Goal: Task Accomplishment & Management: Use online tool/utility

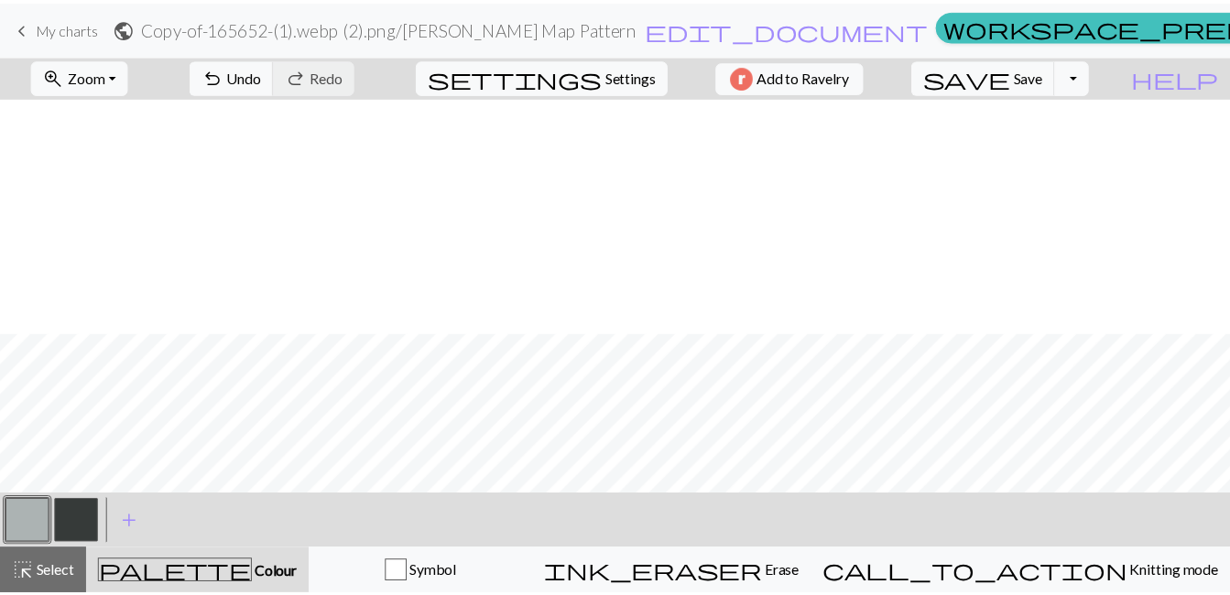
scroll to position [352, 0]
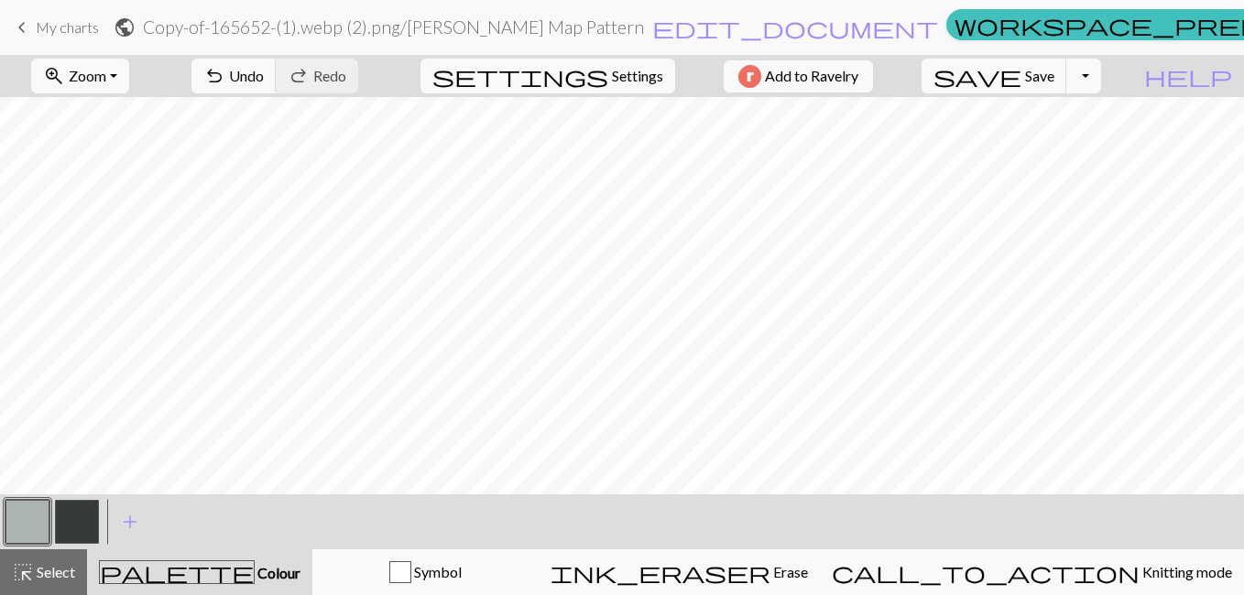
click at [1101, 73] on button "Toggle Dropdown" at bounding box center [1083, 76] width 35 height 35
click at [1059, 142] on button "save_alt Download" at bounding box center [949, 145] width 302 height 29
click at [78, 26] on span "My charts" at bounding box center [67, 26] width 63 height 17
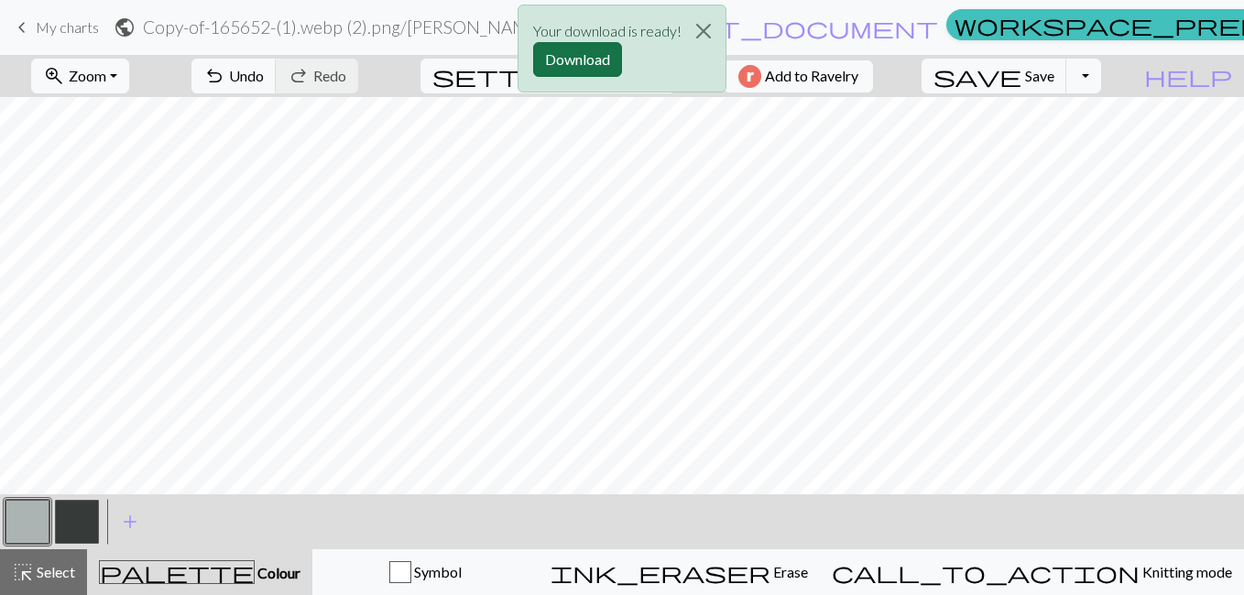
click at [606, 64] on button "Download" at bounding box center [577, 59] width 89 height 35
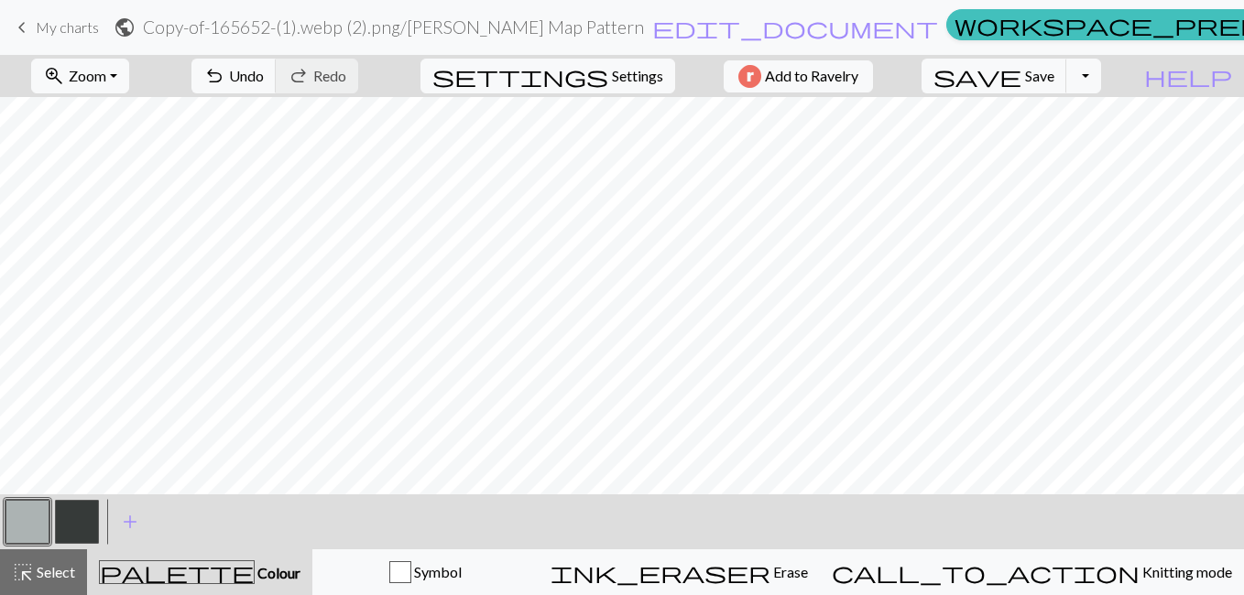
click at [30, 25] on span "keyboard_arrow_left" at bounding box center [22, 28] width 22 height 26
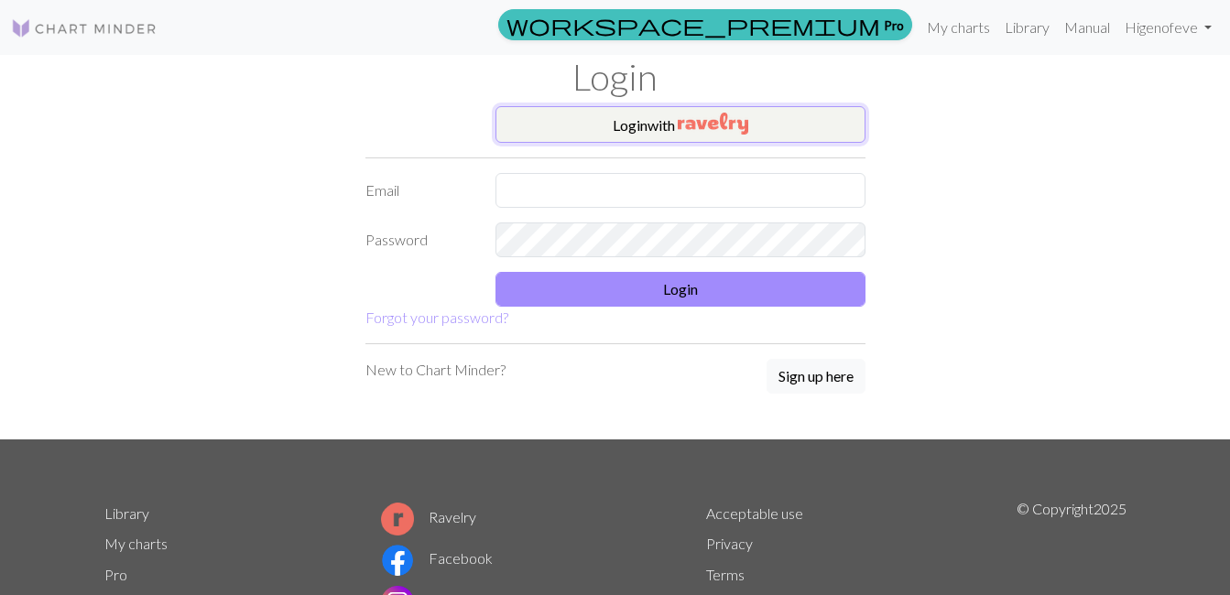
click at [622, 136] on button "Login with" at bounding box center [681, 124] width 370 height 37
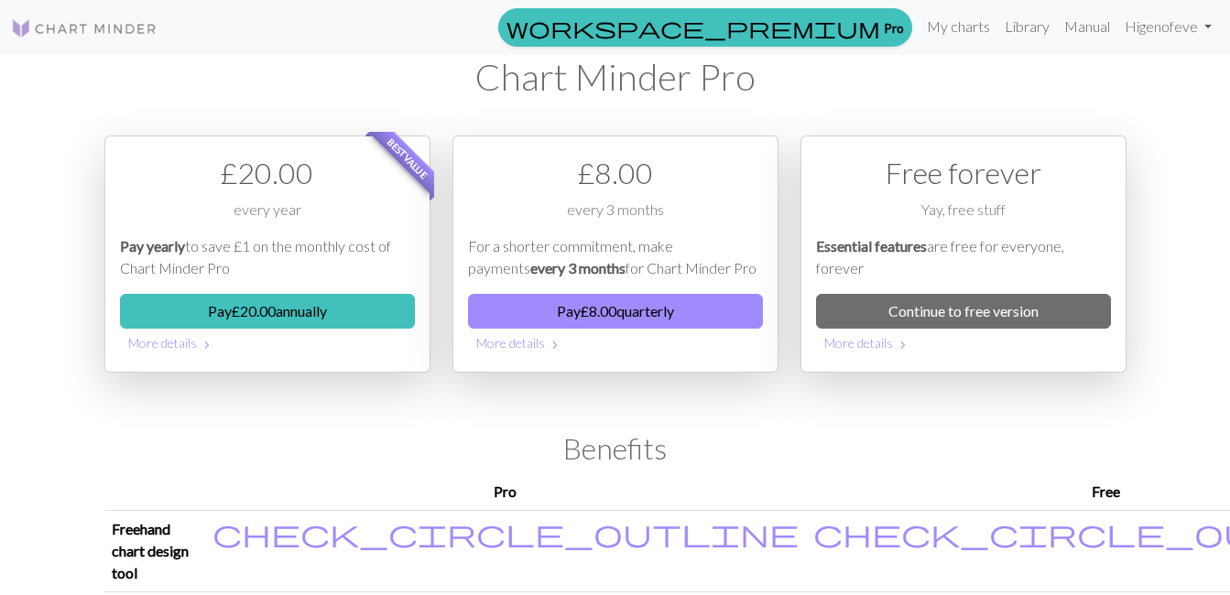
click at [108, 29] on img at bounding box center [84, 28] width 147 height 22
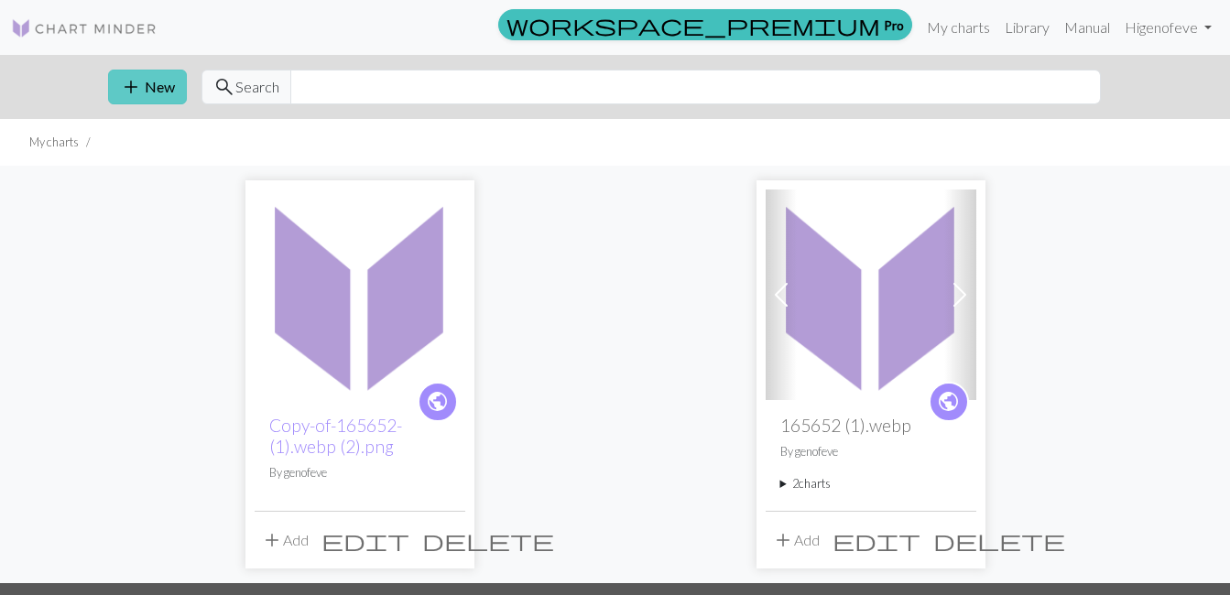
click at [142, 90] on button "add New" at bounding box center [147, 87] width 79 height 35
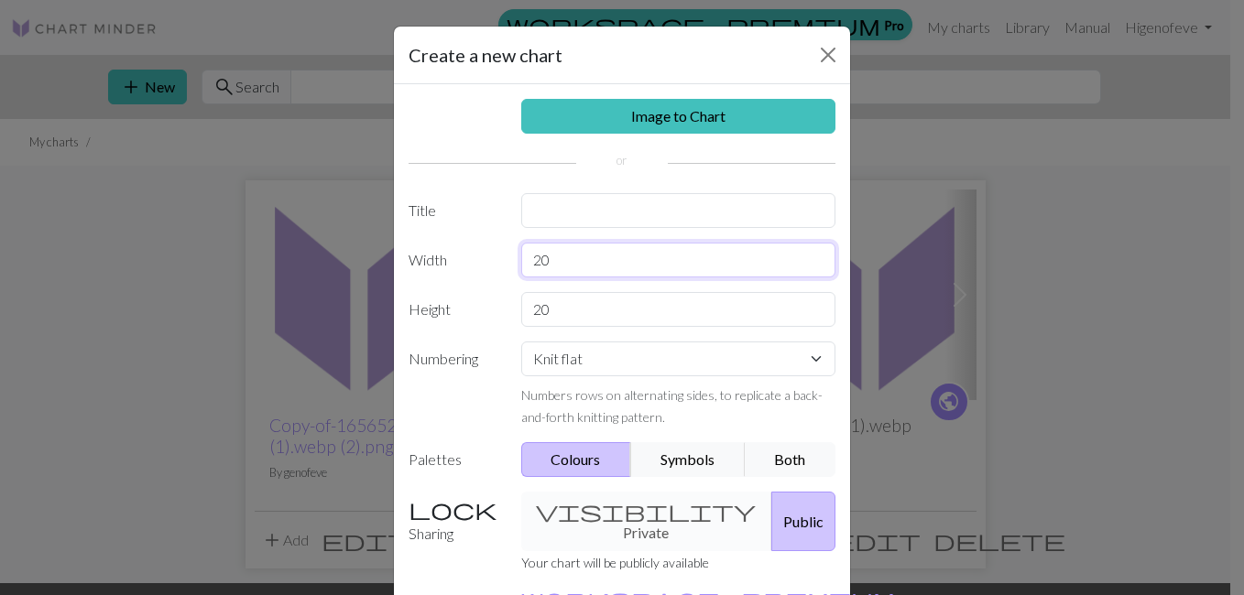
click at [567, 260] on input "20" at bounding box center [678, 260] width 315 height 35
type input "2"
type input "30"
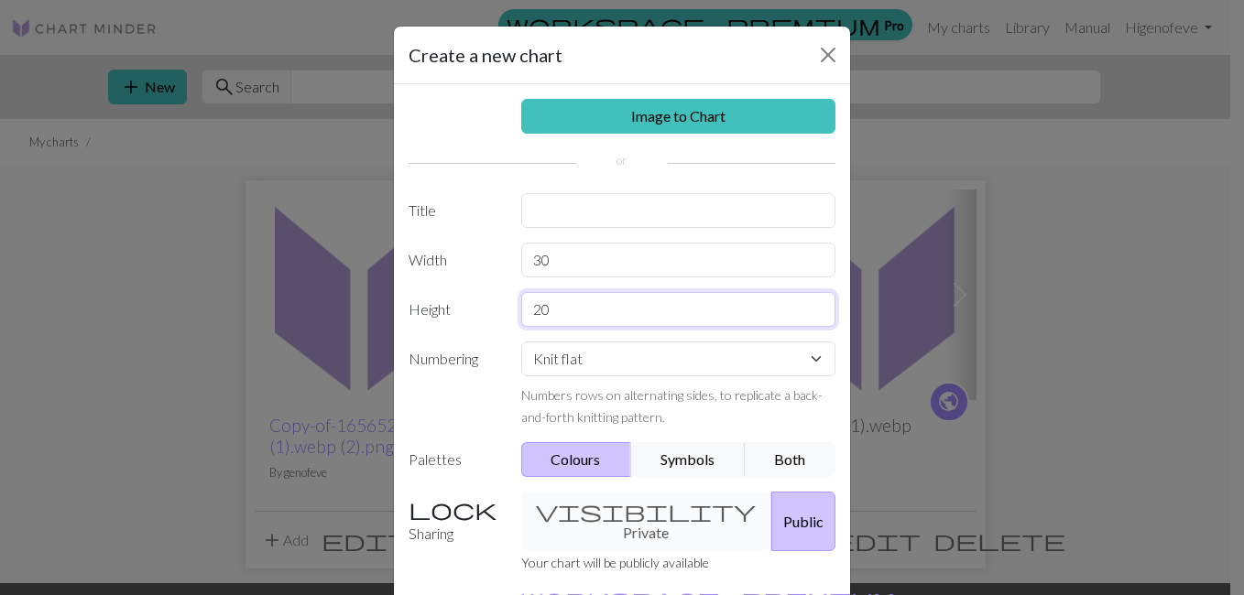
click at [555, 311] on input "20" at bounding box center [678, 309] width 315 height 35
type input "39"
click at [571, 208] on input "text" at bounding box center [678, 210] width 315 height 35
type input "s"
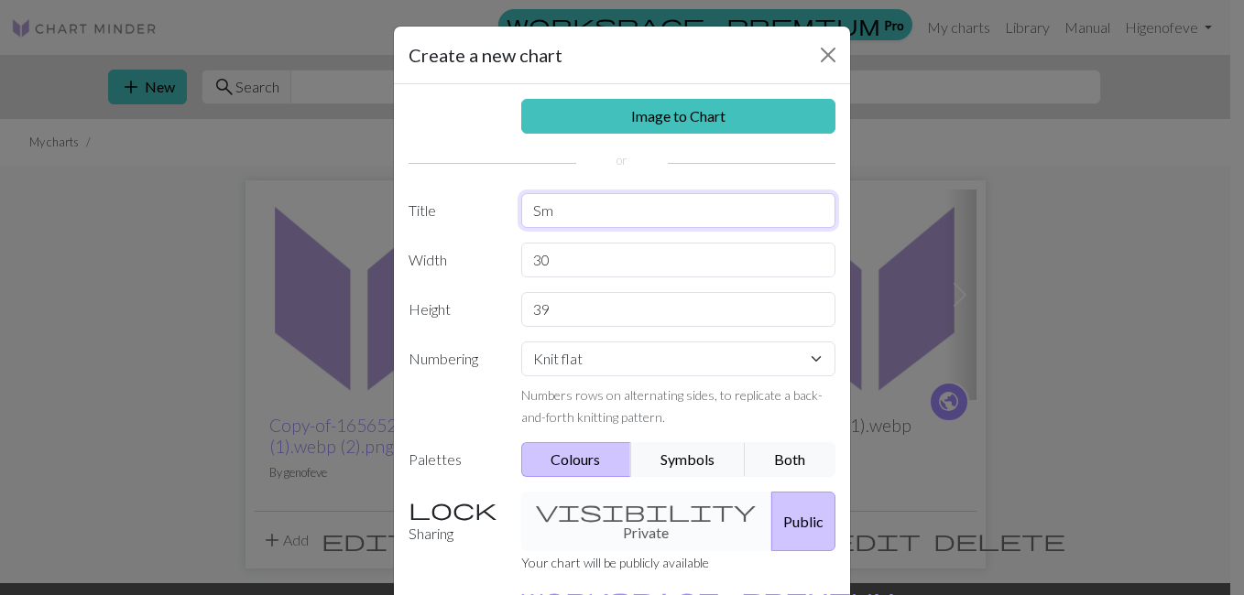
type input "S"
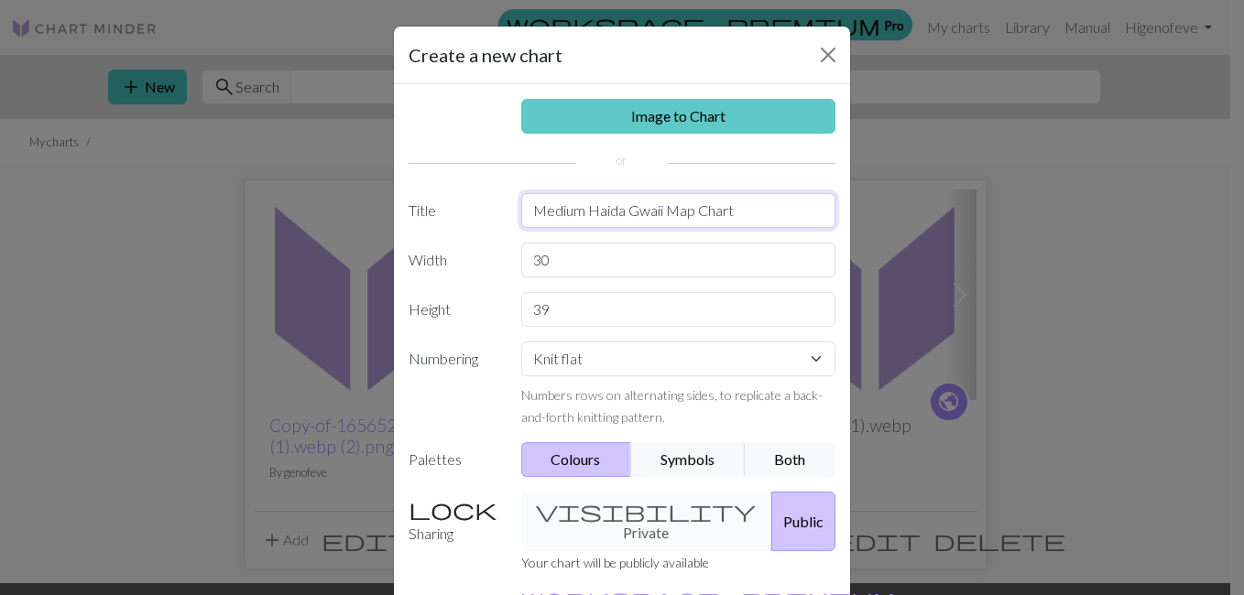
type input "Medium Haida Gwaii Map Chart"
click at [705, 112] on link "Image to Chart" at bounding box center [678, 116] width 315 height 35
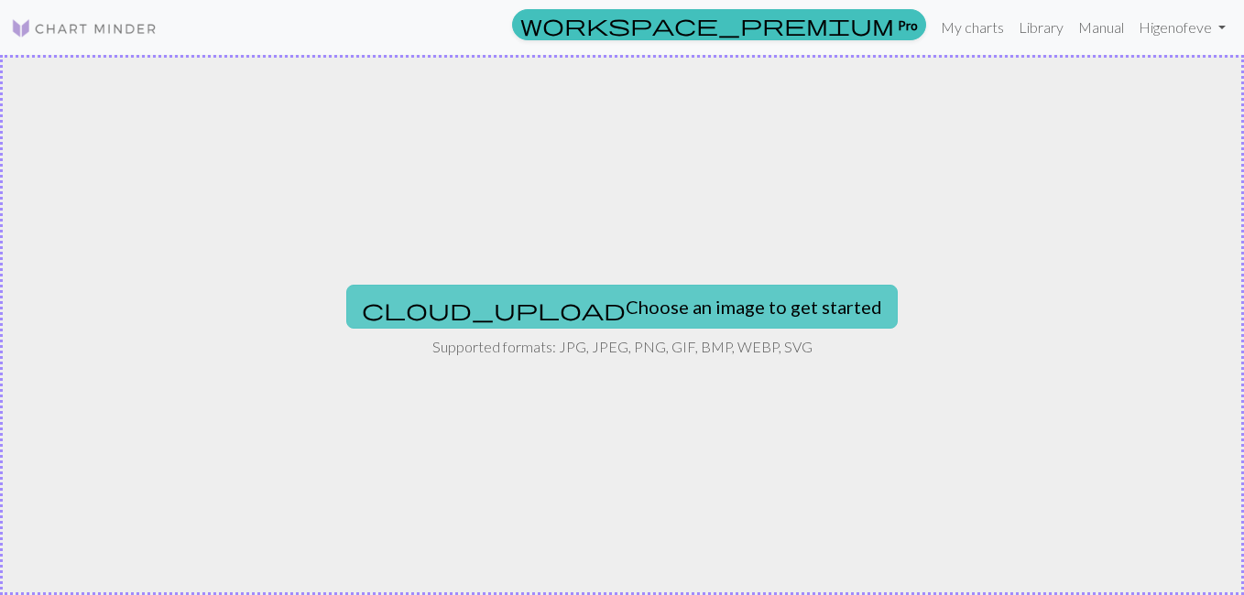
click at [629, 307] on button "cloud_upload Choose an image to get started" at bounding box center [622, 307] width 552 height 44
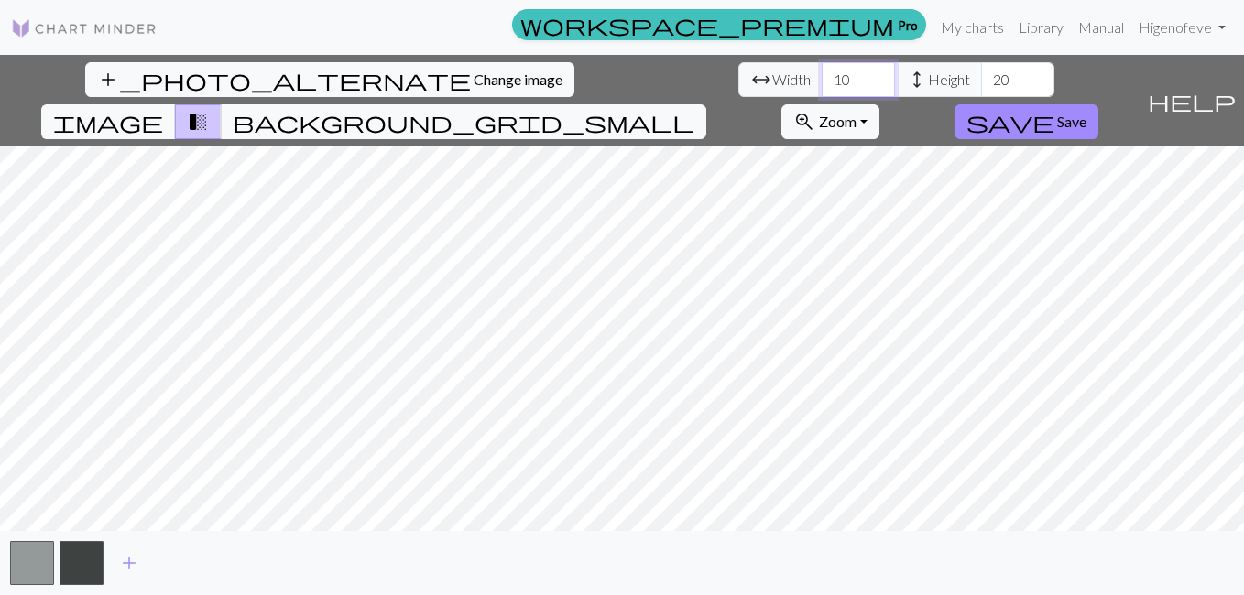
click at [822, 81] on input "10" at bounding box center [858, 79] width 73 height 35
type input "1"
type input "30"
click at [981, 79] on input "20" at bounding box center [1017, 79] width 73 height 35
type input "2"
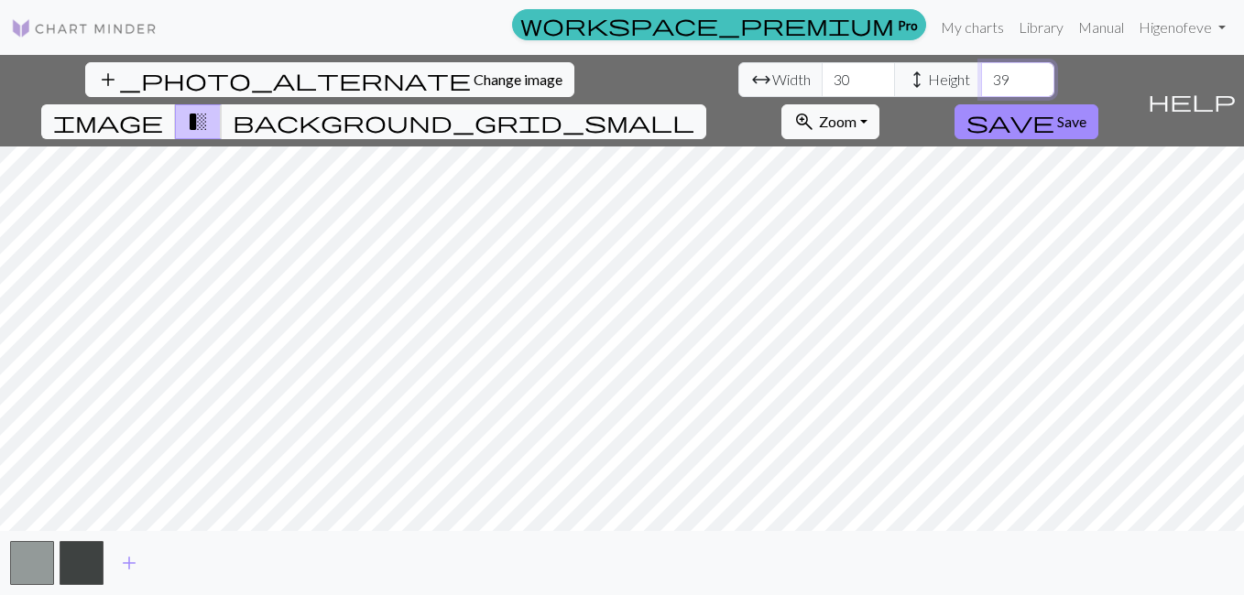
type input "39"
click at [34, 560] on button "button" at bounding box center [32, 563] width 44 height 44
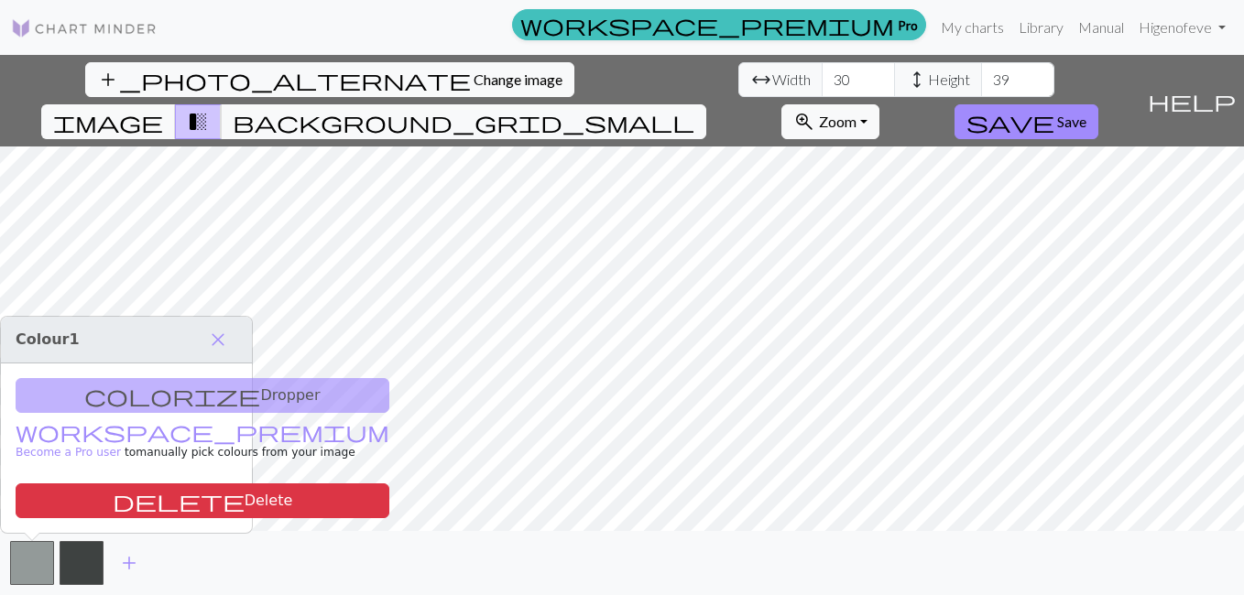
click at [186, 396] on div "colorize Dropper workspace_premium Become a Pro user to manually pick colours f…" at bounding box center [126, 448] width 251 height 169
click at [221, 335] on span "close" at bounding box center [218, 340] width 22 height 26
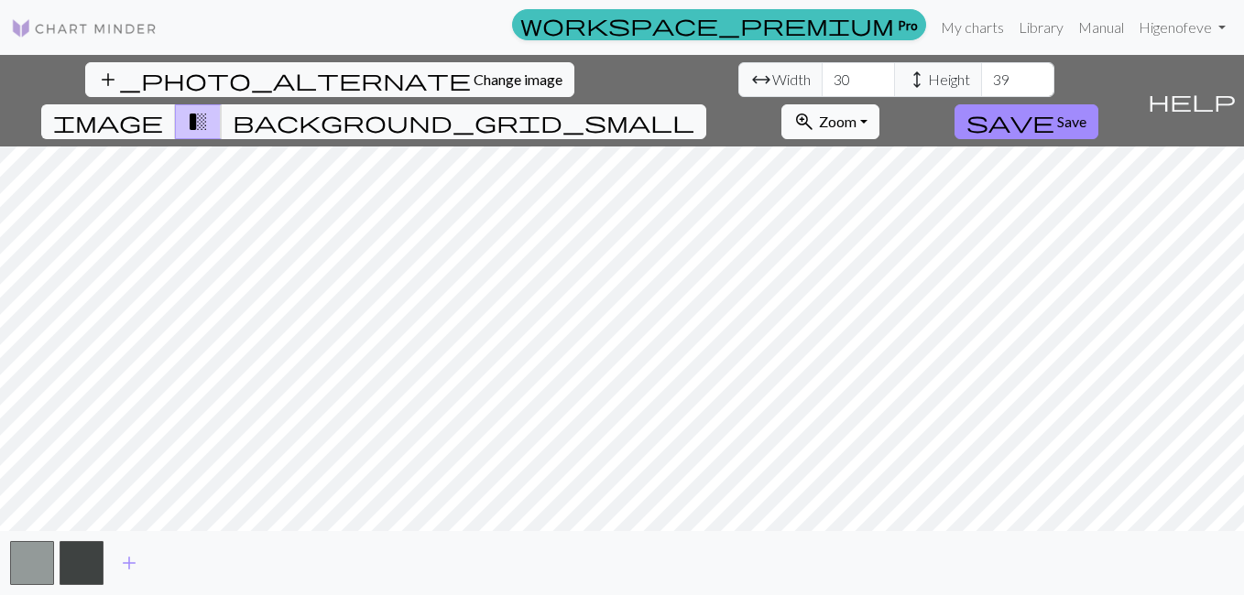
click at [879, 104] on button "zoom_in Zoom Zoom" at bounding box center [830, 121] width 98 height 35
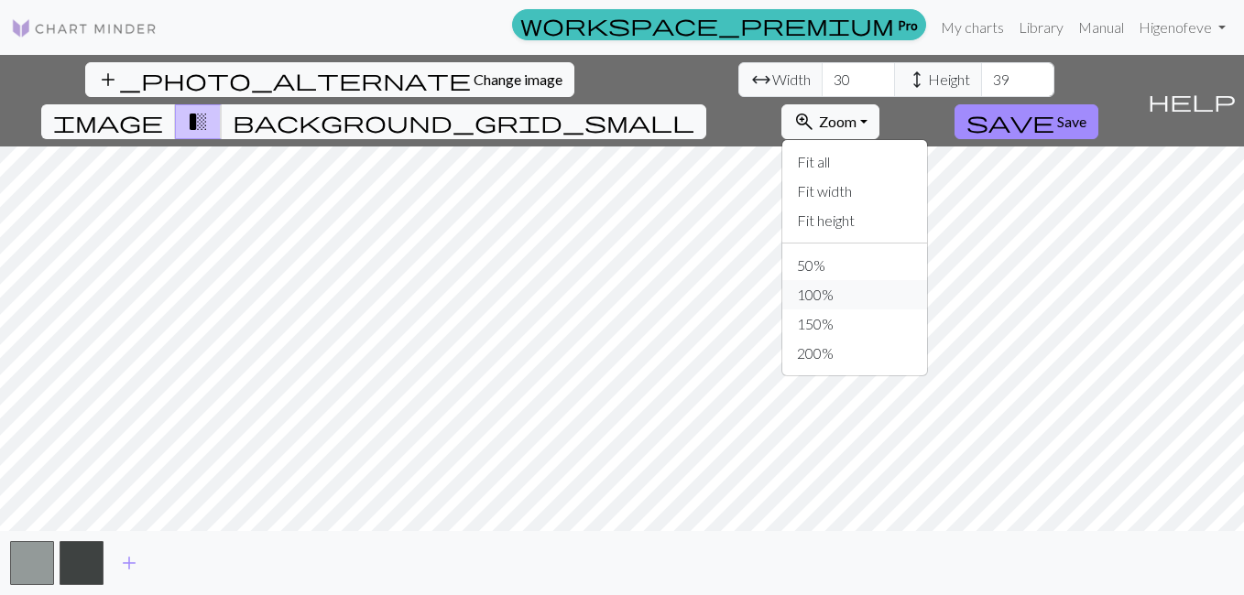
click at [927, 280] on button "100%" at bounding box center [854, 294] width 145 height 29
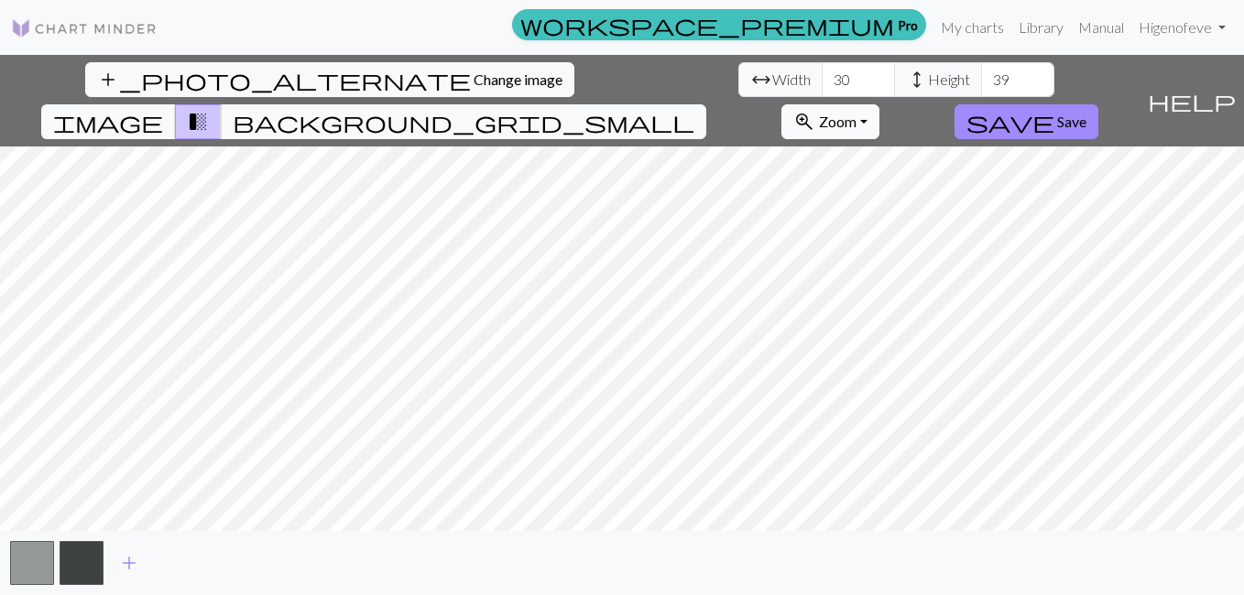
click at [857, 113] on span "Zoom" at bounding box center [838, 121] width 38 height 17
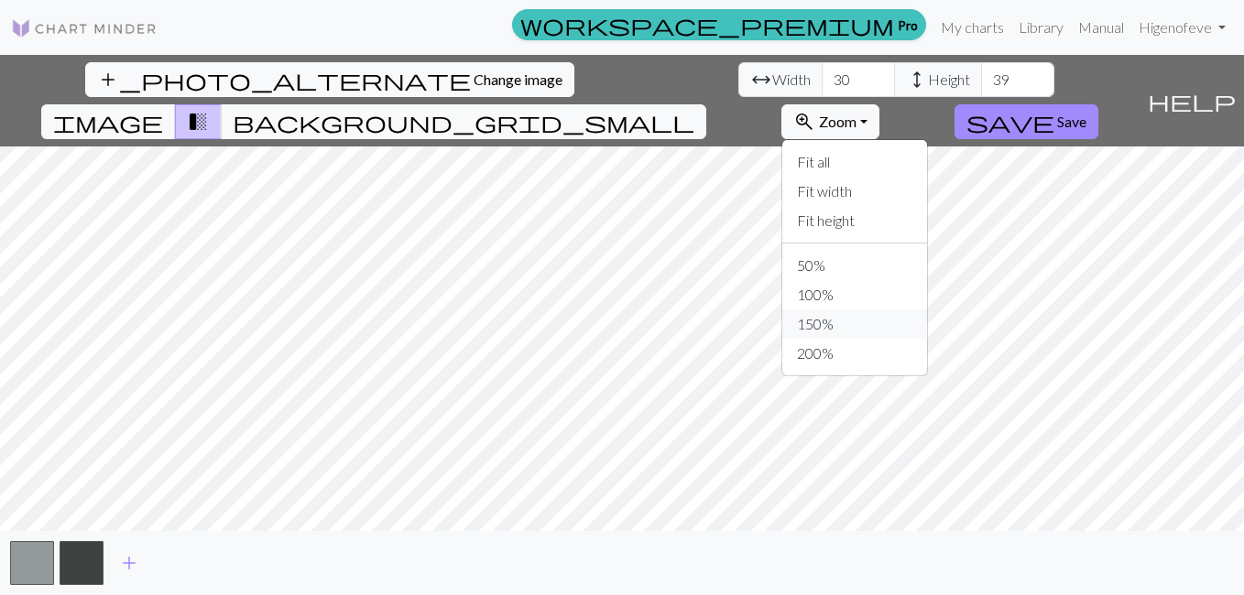
click at [927, 310] on button "150%" at bounding box center [854, 324] width 145 height 29
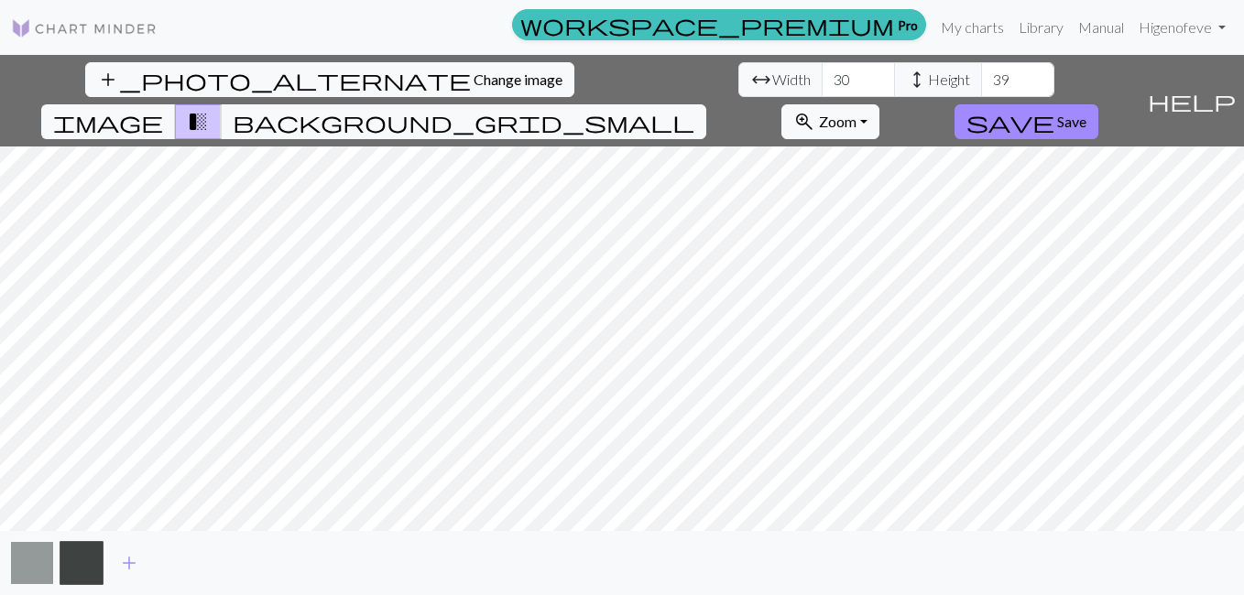
click at [37, 564] on button "button" at bounding box center [32, 563] width 44 height 44
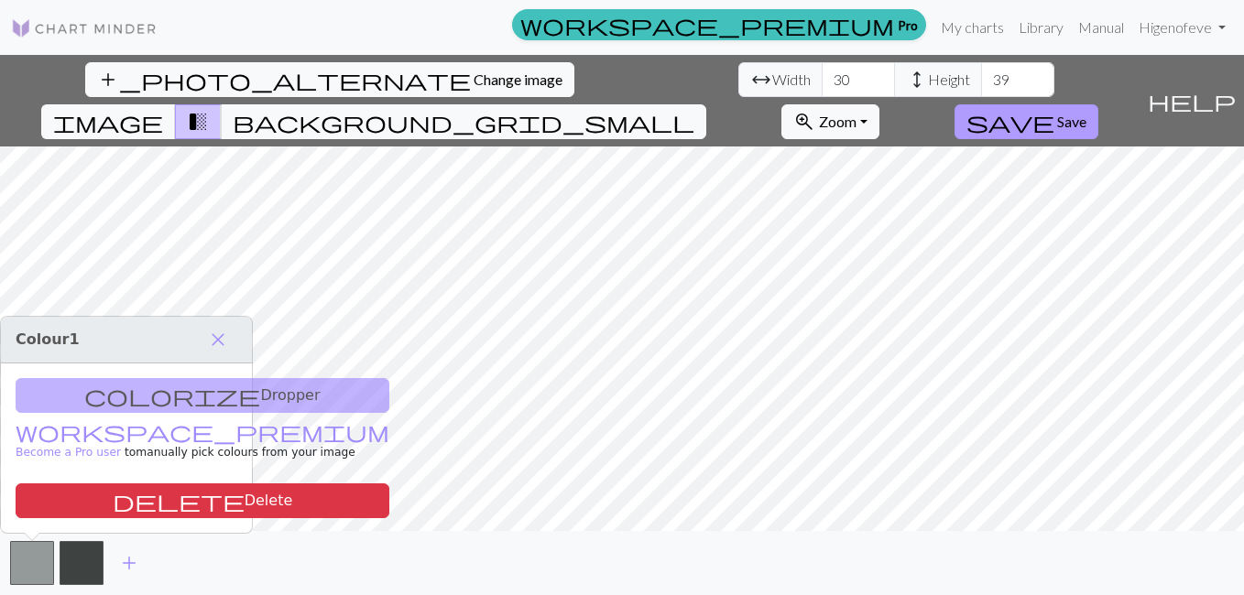
click at [1087, 113] on span "Save" at bounding box center [1071, 121] width 29 height 17
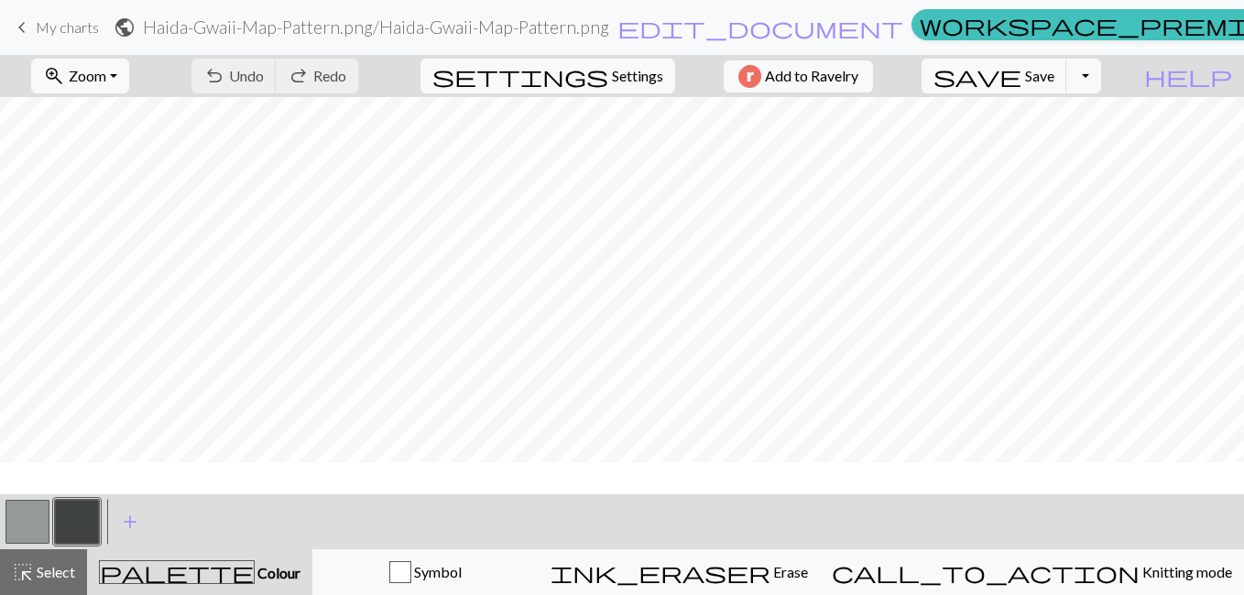
scroll to position [6, 0]
click at [28, 523] on button "button" at bounding box center [27, 522] width 44 height 44
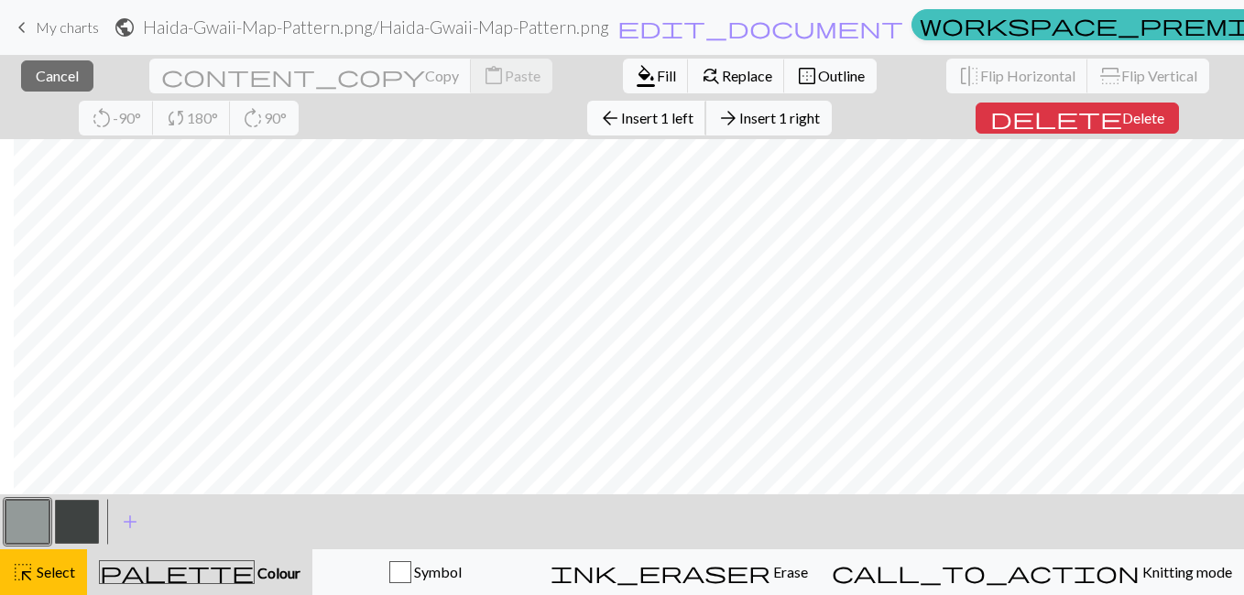
click at [621, 117] on span "Insert 1 left" at bounding box center [657, 117] width 72 height 17
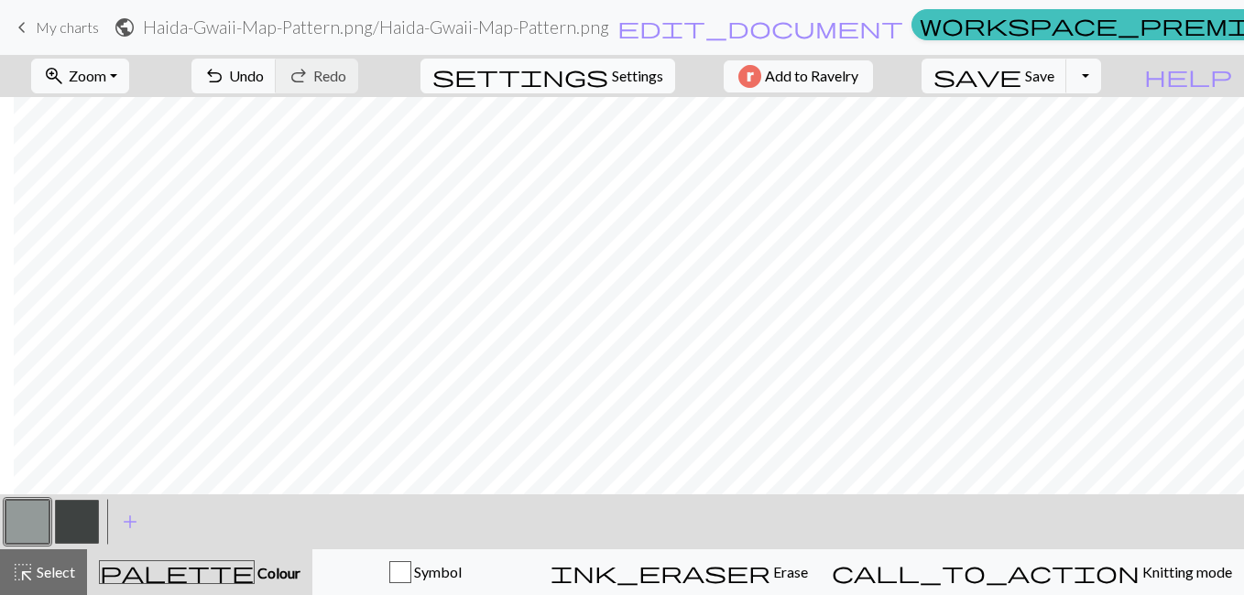
click at [612, 76] on span "Settings" at bounding box center [637, 76] width 51 height 22
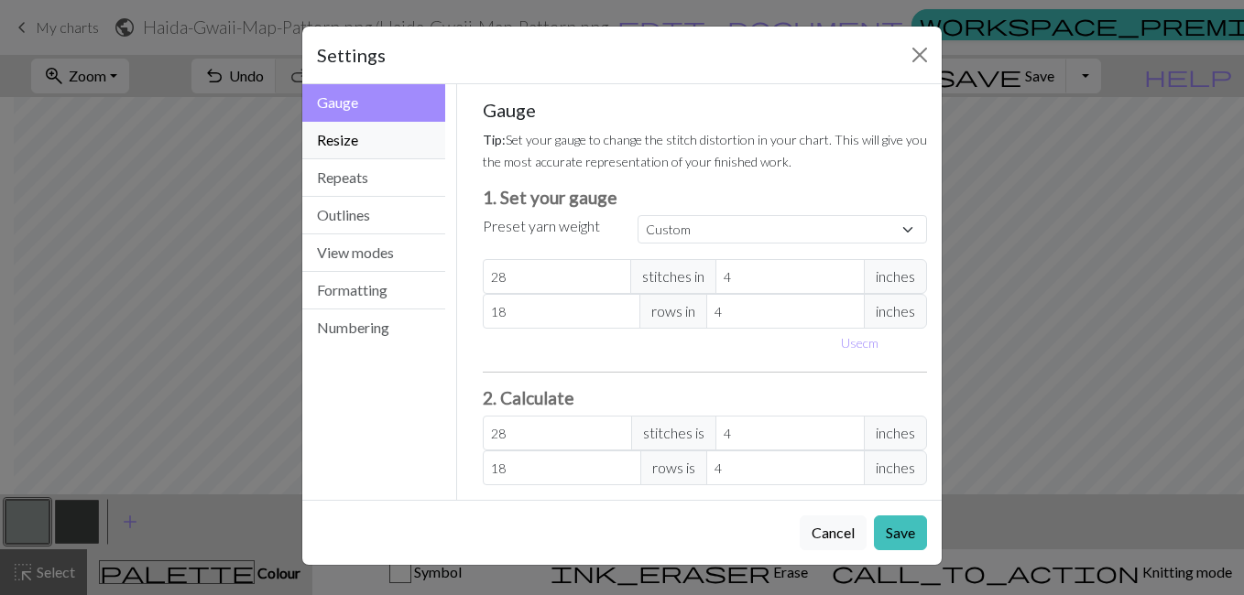
click at [384, 142] on button "Resize" at bounding box center [373, 141] width 143 height 38
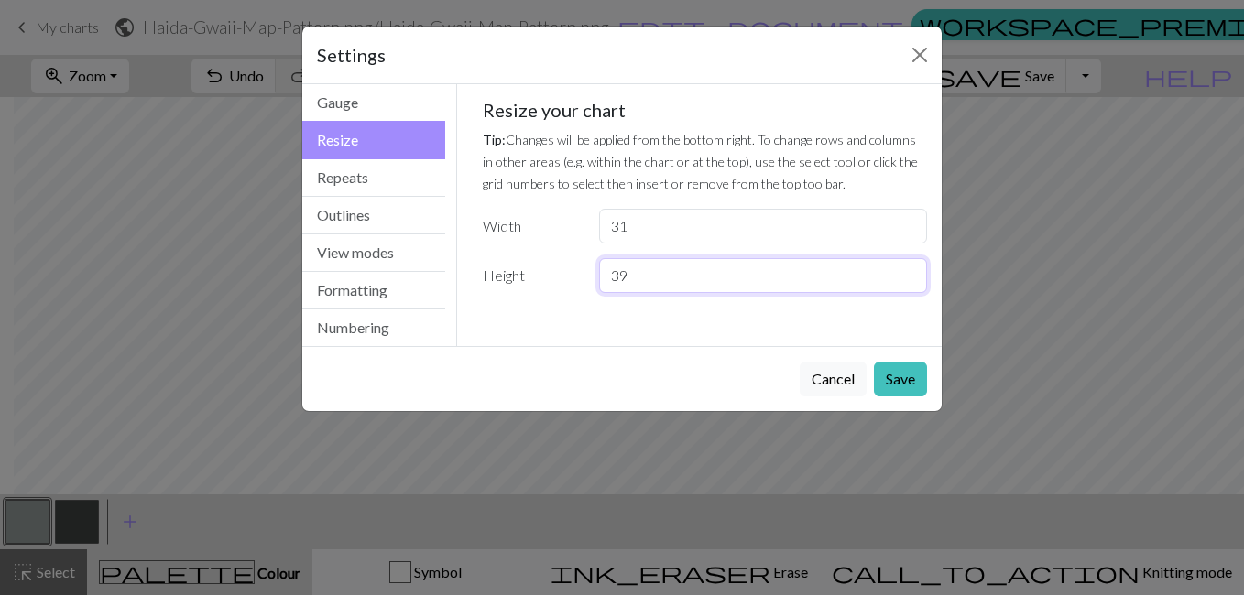
click at [635, 278] on input "39" at bounding box center [763, 275] width 328 height 35
type input "3"
type input "40"
click at [898, 375] on button "Save" at bounding box center [900, 379] width 53 height 35
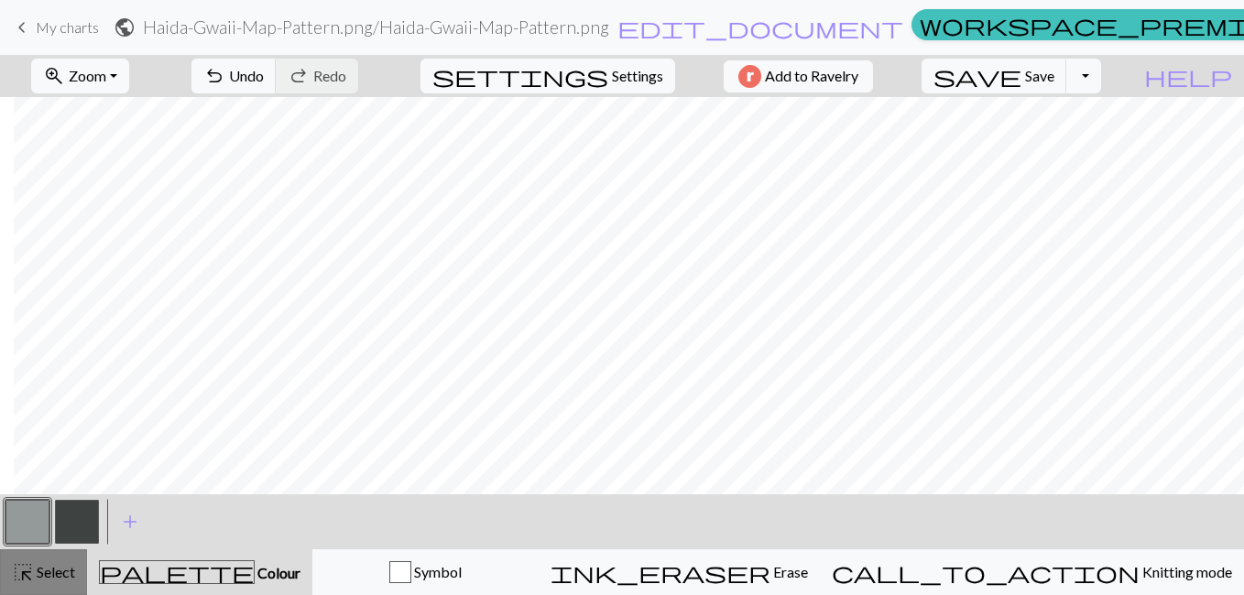
click at [38, 570] on span "Select" at bounding box center [54, 571] width 41 height 17
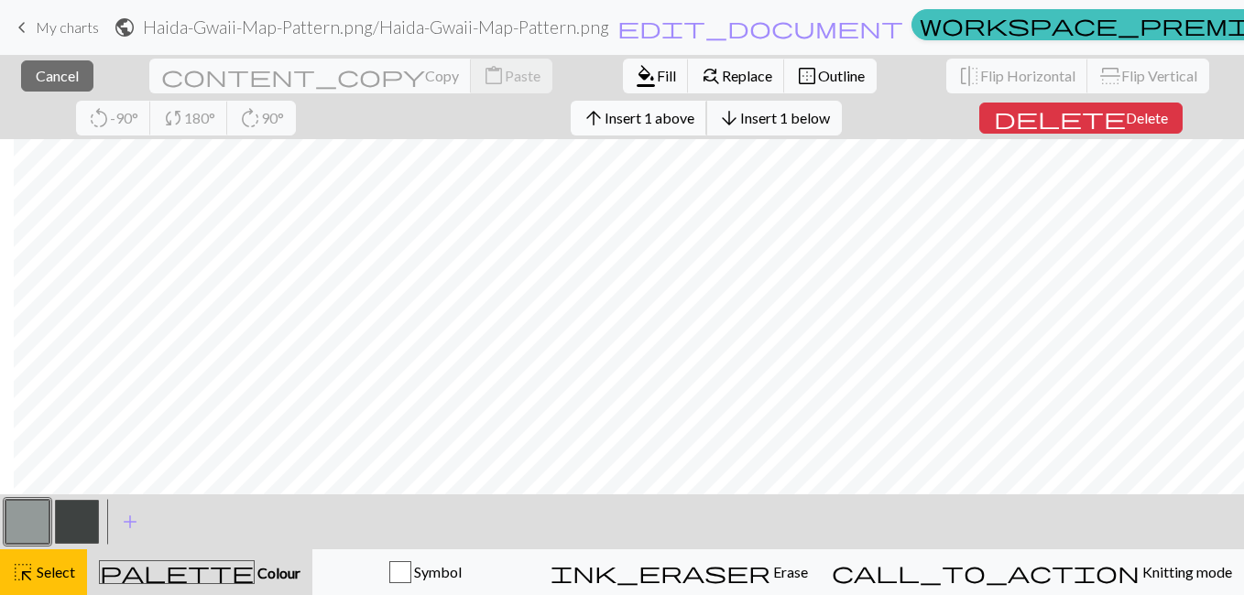
click at [605, 117] on span "Insert 1 above" at bounding box center [650, 117] width 90 height 17
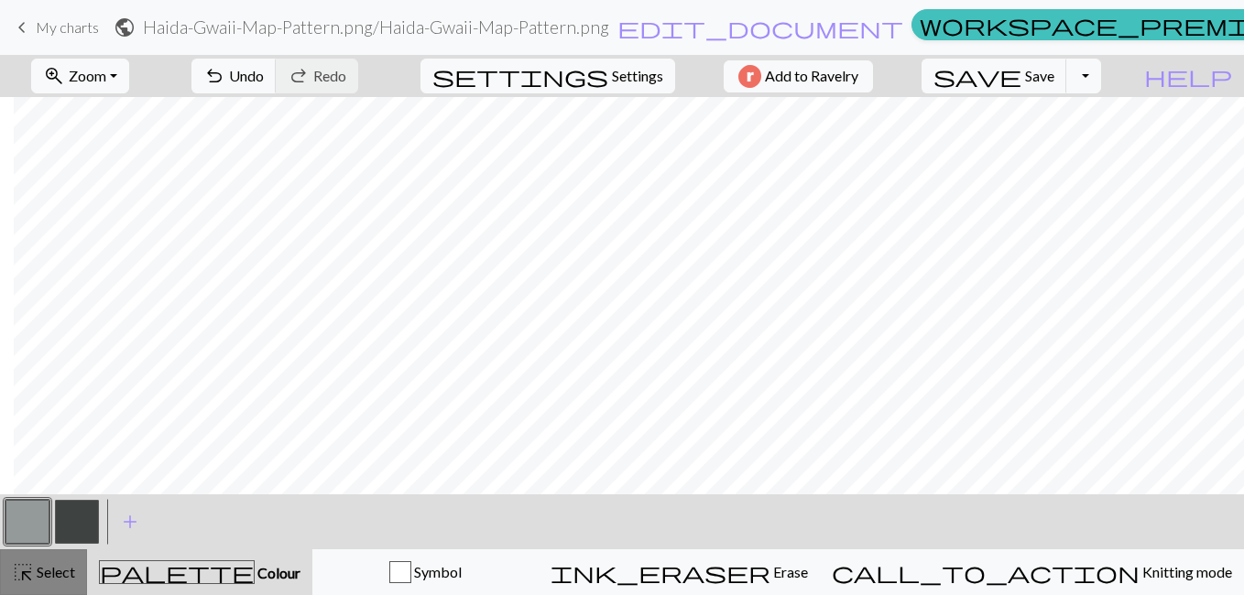
click at [37, 574] on span "Select" at bounding box center [54, 571] width 41 height 17
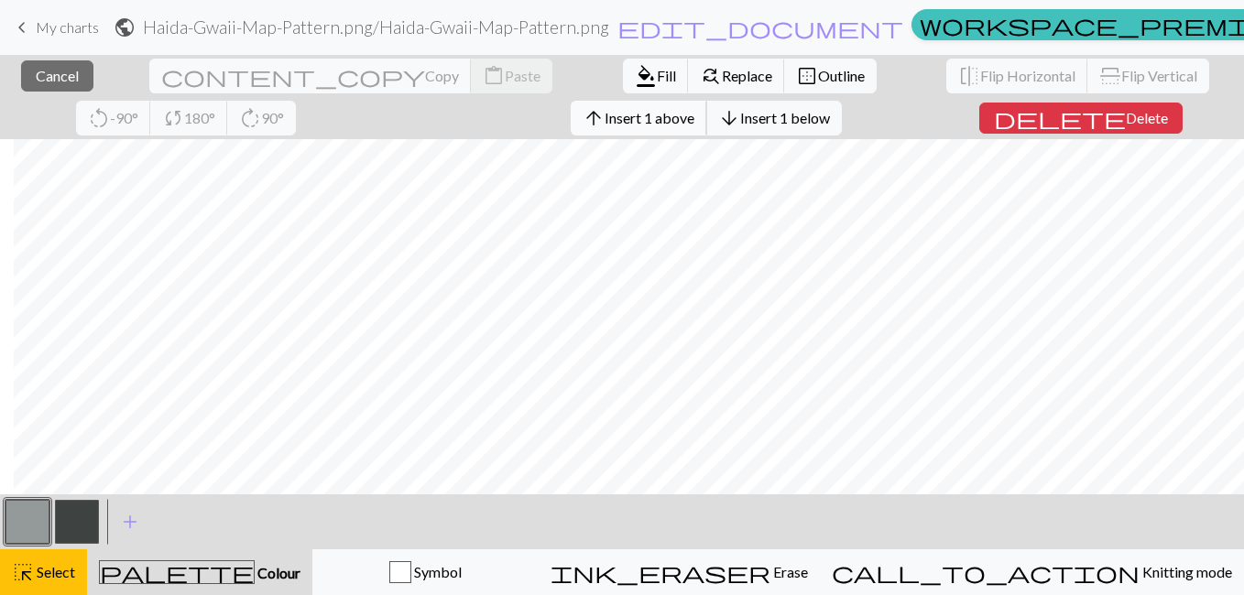
click at [605, 114] on span "Insert 1 above" at bounding box center [650, 117] width 90 height 17
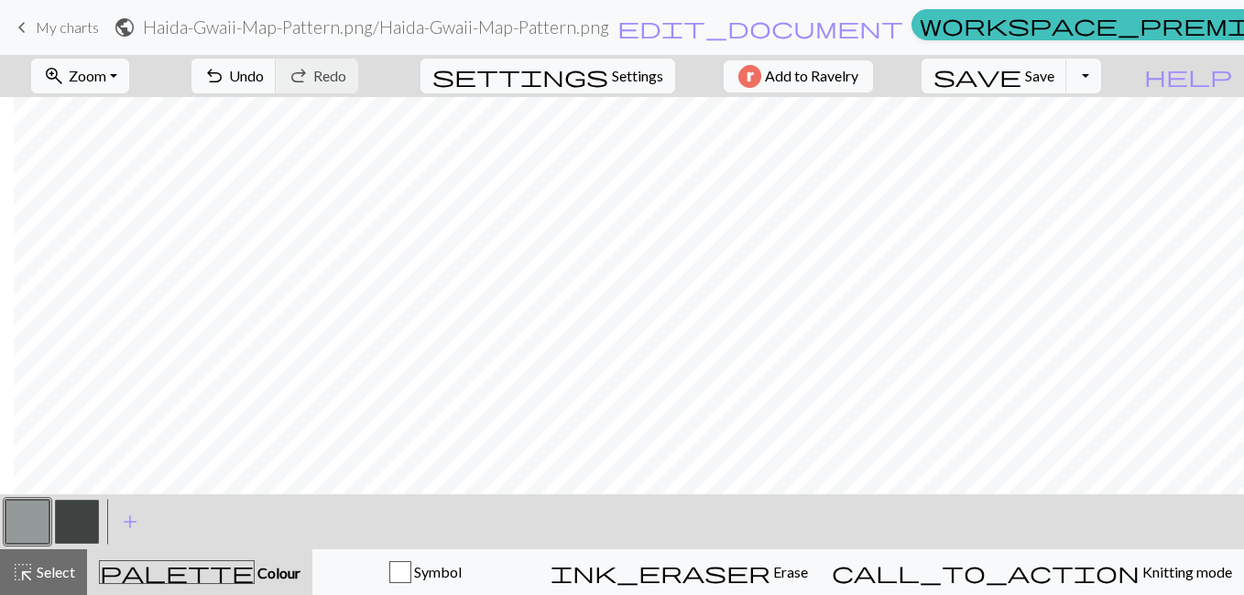
click at [74, 519] on button "button" at bounding box center [77, 522] width 44 height 44
click at [277, 70] on button "undo Undo Undo" at bounding box center [233, 76] width 85 height 35
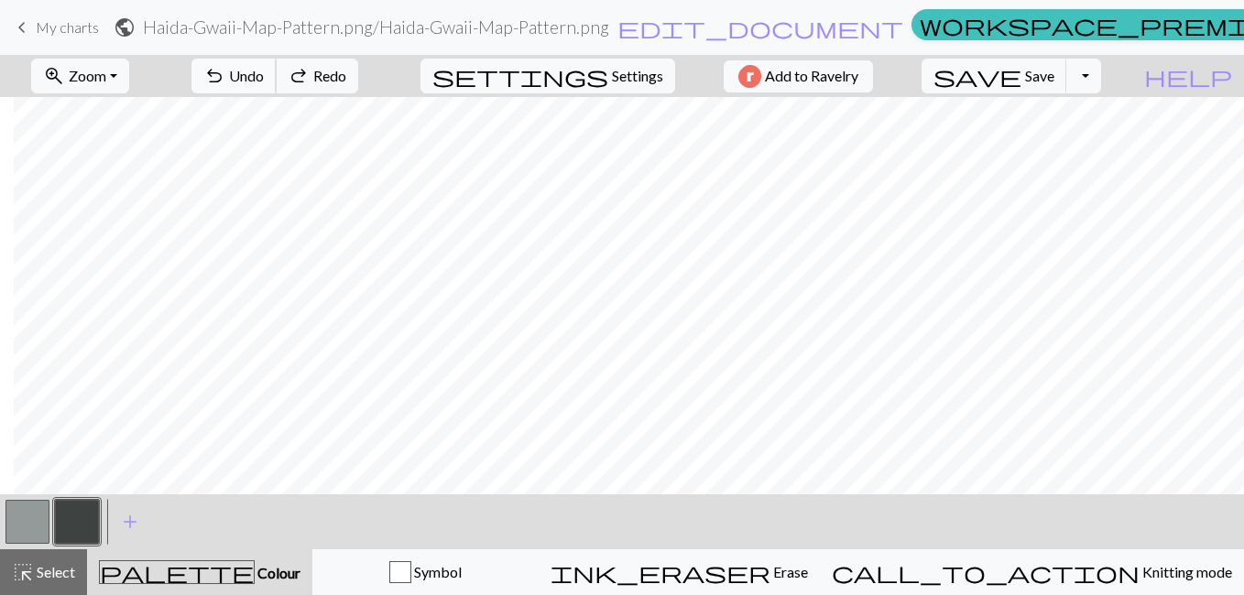
click at [277, 70] on button "undo Undo Undo" at bounding box center [233, 76] width 85 height 35
click at [277, 65] on button "undo Undo Undo" at bounding box center [233, 76] width 85 height 35
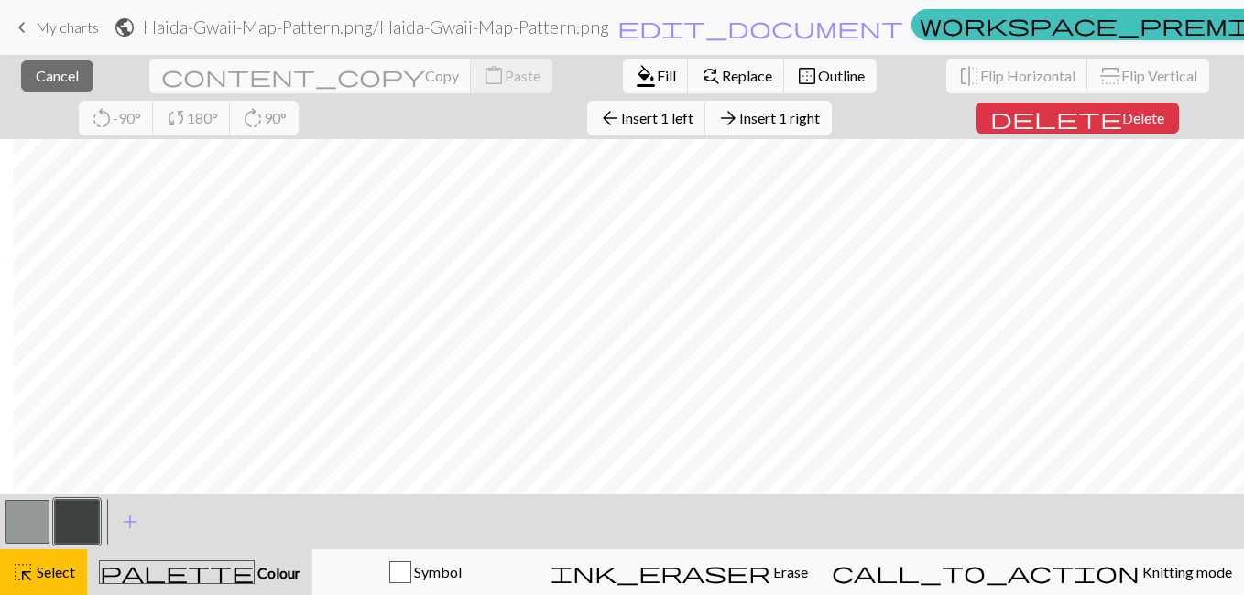
click at [739, 115] on span "Insert 1 right" at bounding box center [779, 117] width 81 height 17
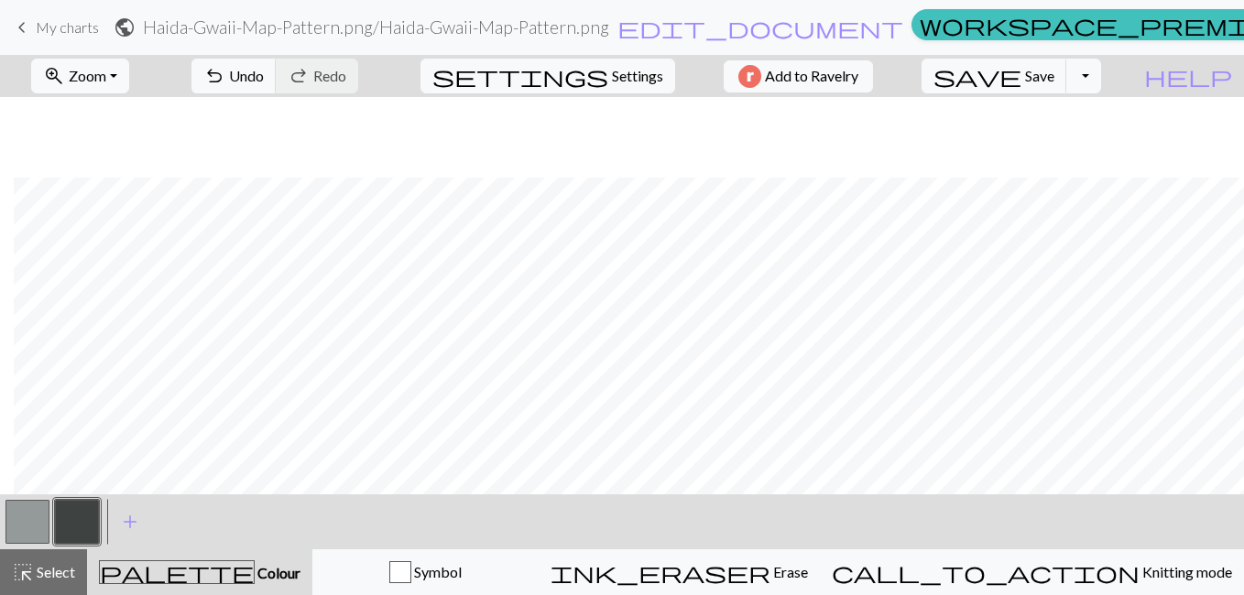
scroll to position [365, 14]
click at [30, 530] on button "button" at bounding box center [27, 522] width 44 height 44
click at [80, 512] on button "button" at bounding box center [77, 522] width 44 height 44
click at [377, 225] on div "zoom_in Zoom Zoom Fit all Fit width Fit height 50% 100% 150% 200% undo Undo Und…" at bounding box center [622, 325] width 1244 height 541
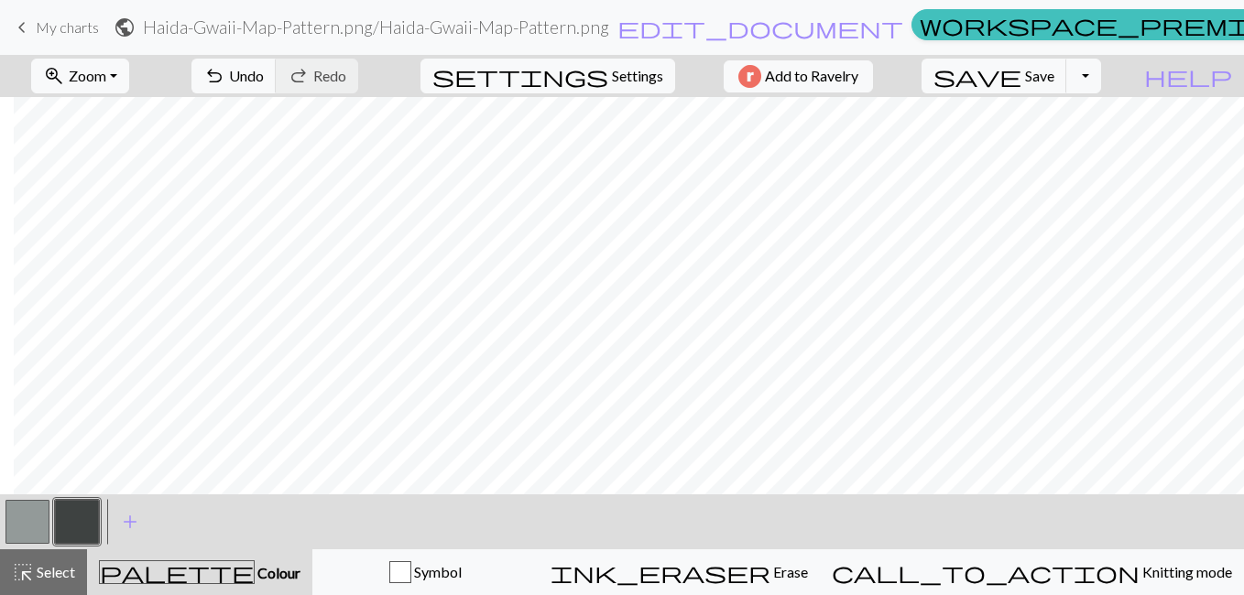
click at [35, 519] on button "button" at bounding box center [27, 522] width 44 height 44
click at [1054, 79] on span "Save" at bounding box center [1039, 75] width 29 height 17
click at [1101, 80] on button "Toggle Dropdown" at bounding box center [1083, 76] width 35 height 35
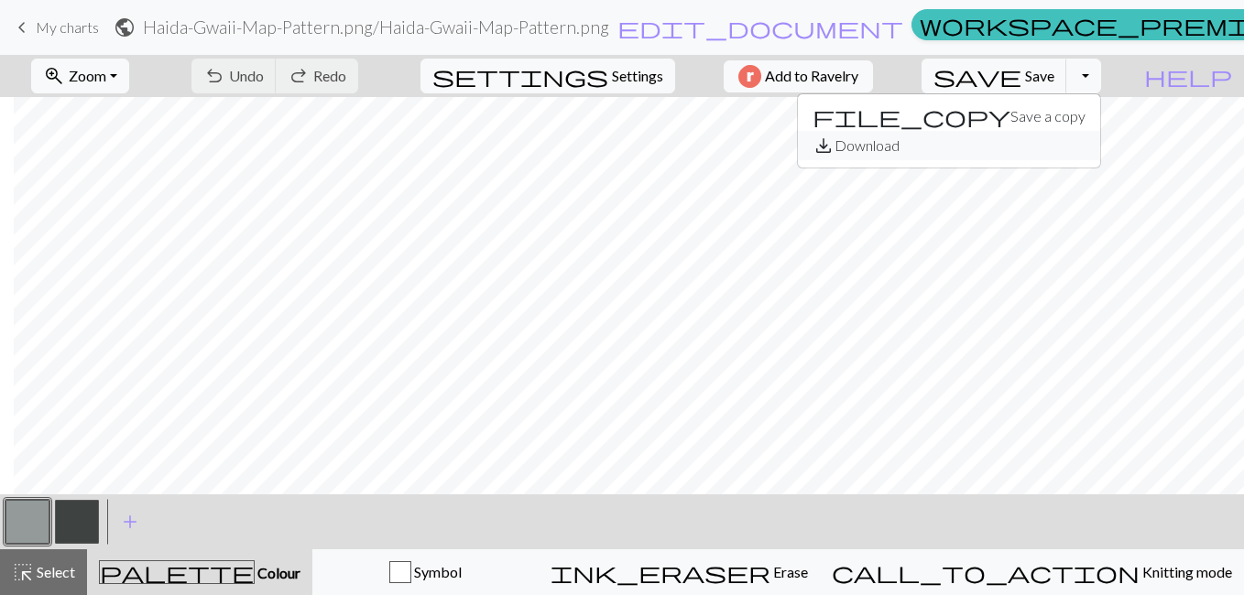
click at [1067, 145] on button "save_alt Download" at bounding box center [949, 145] width 302 height 29
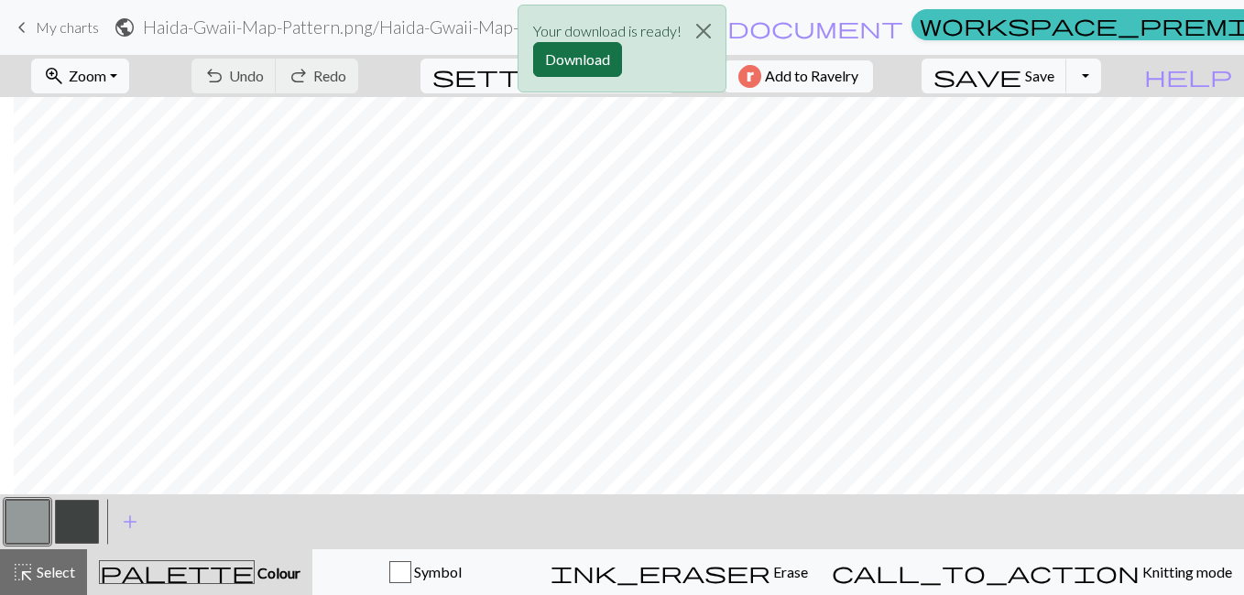
click at [558, 50] on button "Download" at bounding box center [577, 59] width 89 height 35
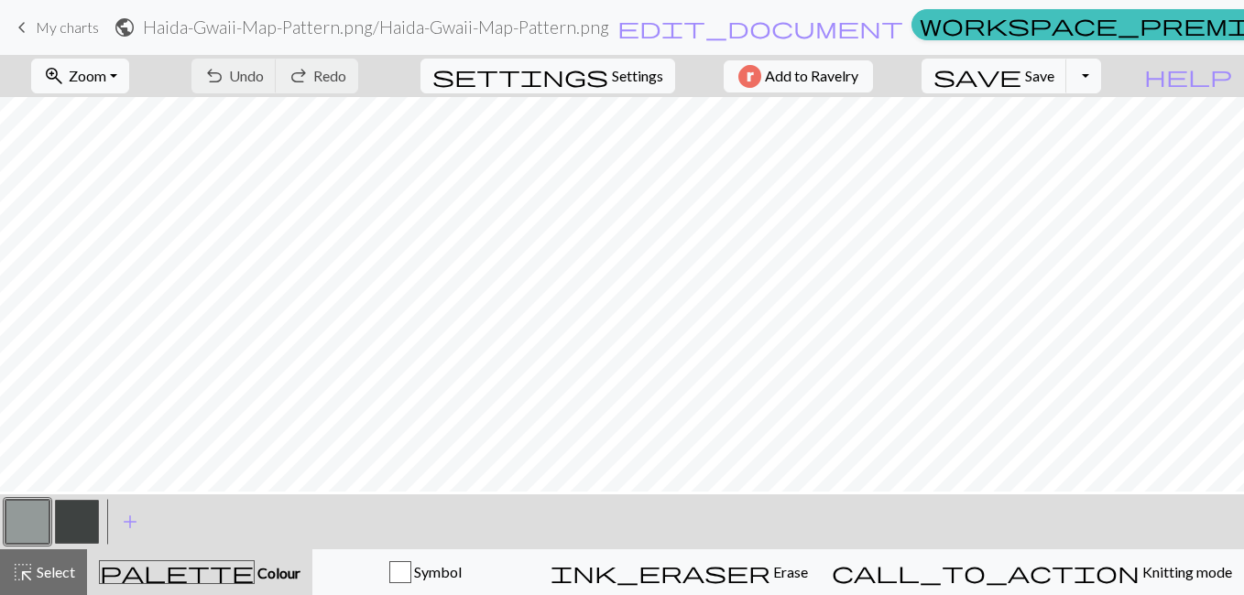
scroll to position [0, 0]
click at [67, 518] on button "button" at bounding box center [77, 522] width 44 height 44
click at [106, 71] on span "Zoom" at bounding box center [88, 75] width 38 height 17
click at [104, 210] on button "50%" at bounding box center [104, 219] width 145 height 29
click at [23, 514] on button "button" at bounding box center [27, 522] width 44 height 44
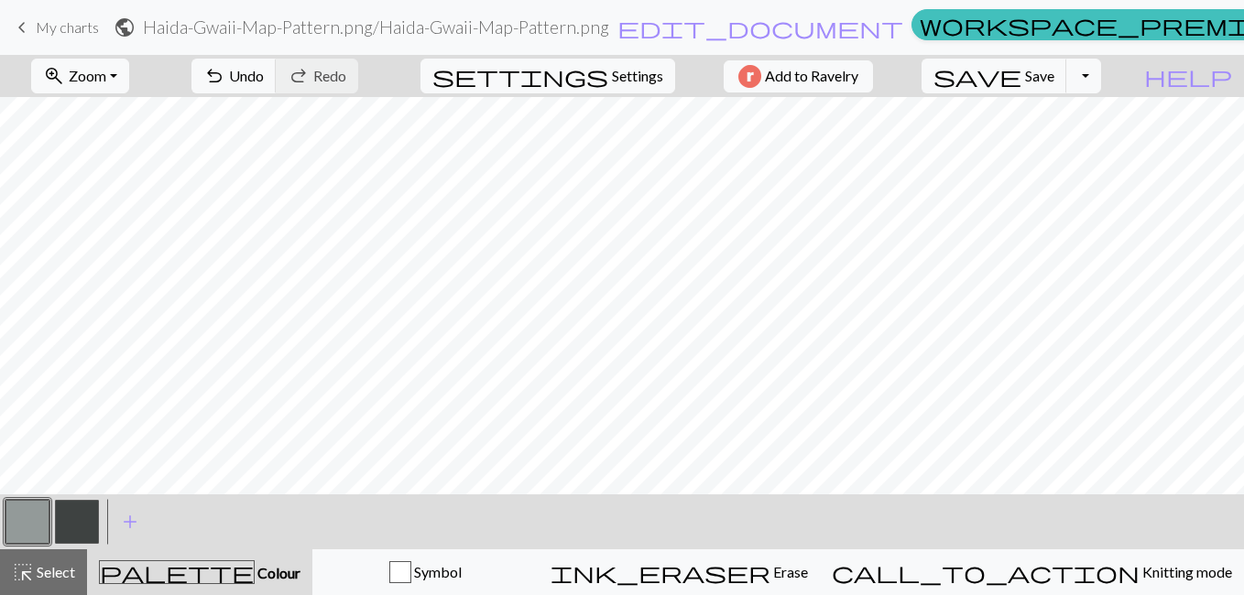
click at [85, 516] on button "button" at bounding box center [77, 522] width 44 height 44
click at [225, 68] on span "undo" at bounding box center [214, 76] width 22 height 26
click at [636, 198] on div "zoom_in Zoom Zoom Fit all Fit width Fit height 50% 100% 150% 200% undo Undo Und…" at bounding box center [622, 325] width 1244 height 541
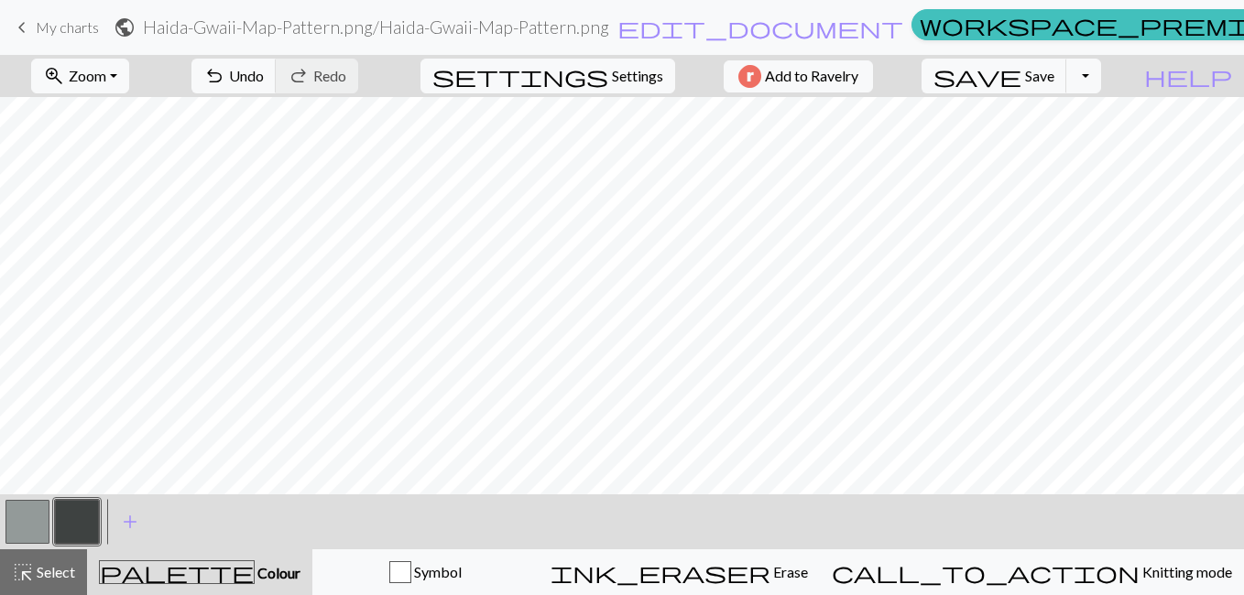
click at [564, 284] on div "zoom_in Zoom Zoom Fit all Fit width Fit height 50% 100% 150% 200% undo Undo Und…" at bounding box center [622, 325] width 1244 height 541
click at [28, 523] on button "button" at bounding box center [27, 522] width 44 height 44
click at [486, 152] on div "zoom_in Zoom Zoom Fit all Fit width Fit height 50% 100% 150% 200% undo Undo Und…" at bounding box center [622, 325] width 1244 height 541
click at [72, 509] on button "button" at bounding box center [77, 522] width 44 height 44
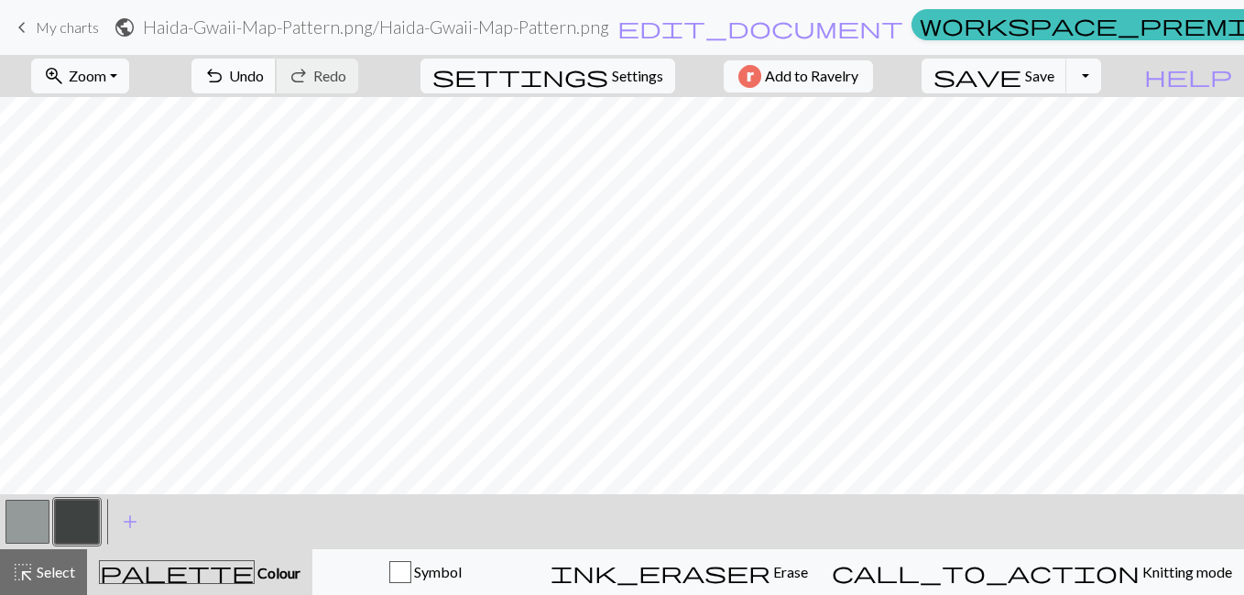
click at [264, 80] on span "Undo" at bounding box center [246, 75] width 35 height 17
click at [28, 526] on button "button" at bounding box center [27, 522] width 44 height 44
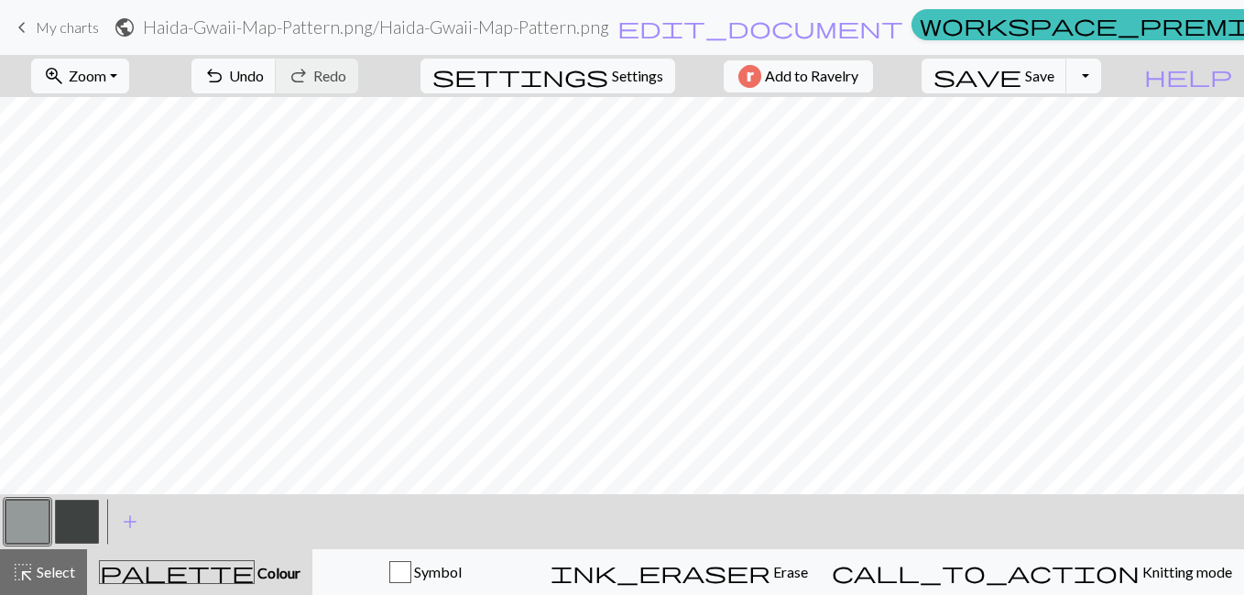
click at [77, 526] on button "button" at bounding box center [77, 522] width 44 height 44
click at [264, 82] on span "Undo" at bounding box center [246, 75] width 35 height 17
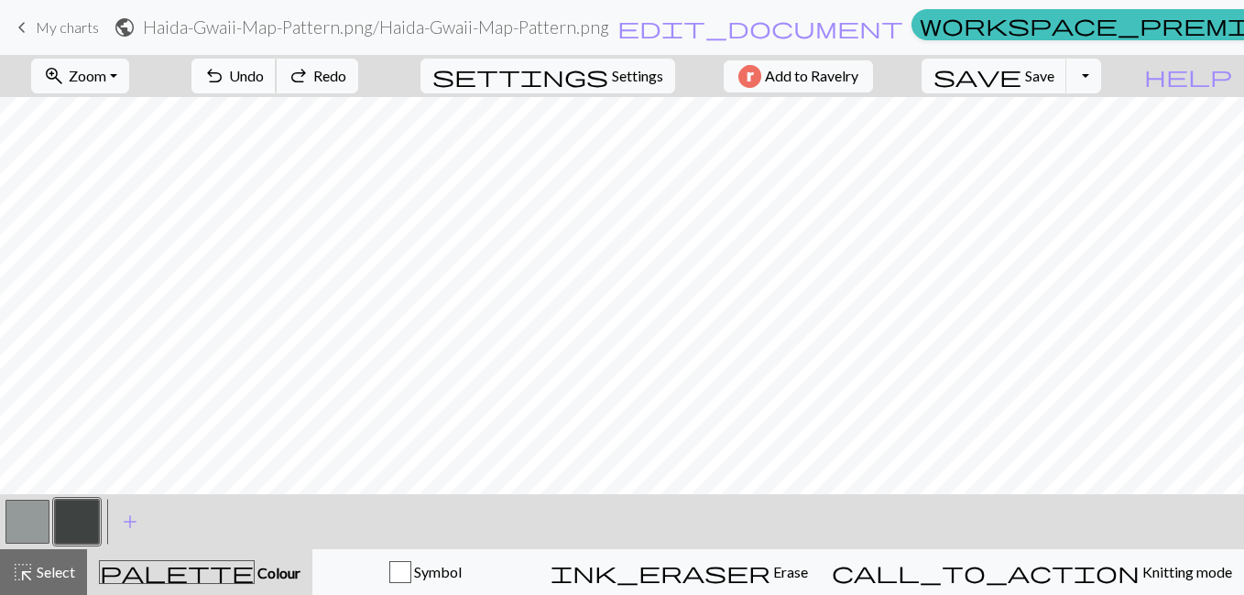
click at [264, 82] on span "Undo" at bounding box center [246, 75] width 35 height 17
click at [346, 78] on span "Redo" at bounding box center [329, 75] width 33 height 17
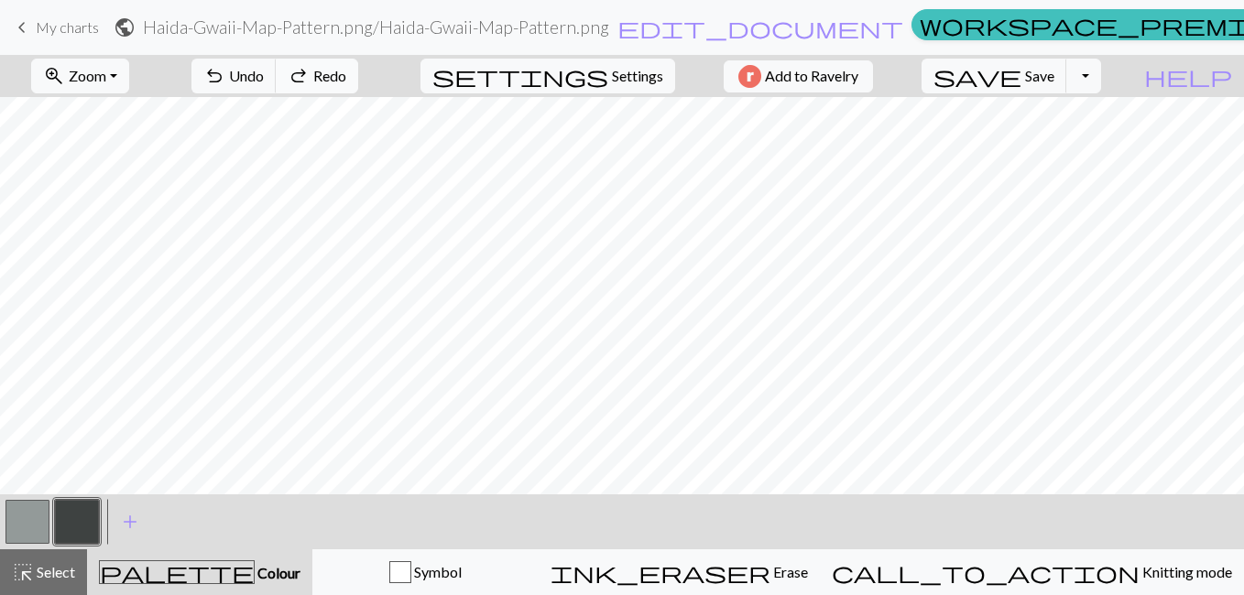
click at [346, 78] on span "Redo" at bounding box center [329, 75] width 33 height 17
click at [16, 523] on button "button" at bounding box center [27, 522] width 44 height 44
click at [572, 366] on div "zoom_in Zoom Zoom Fit all Fit width Fit height 50% 100% 150% 200% undo Undo Und…" at bounding box center [622, 325] width 1244 height 541
click at [65, 516] on button "button" at bounding box center [77, 522] width 44 height 44
click at [264, 77] on span "Undo" at bounding box center [246, 75] width 35 height 17
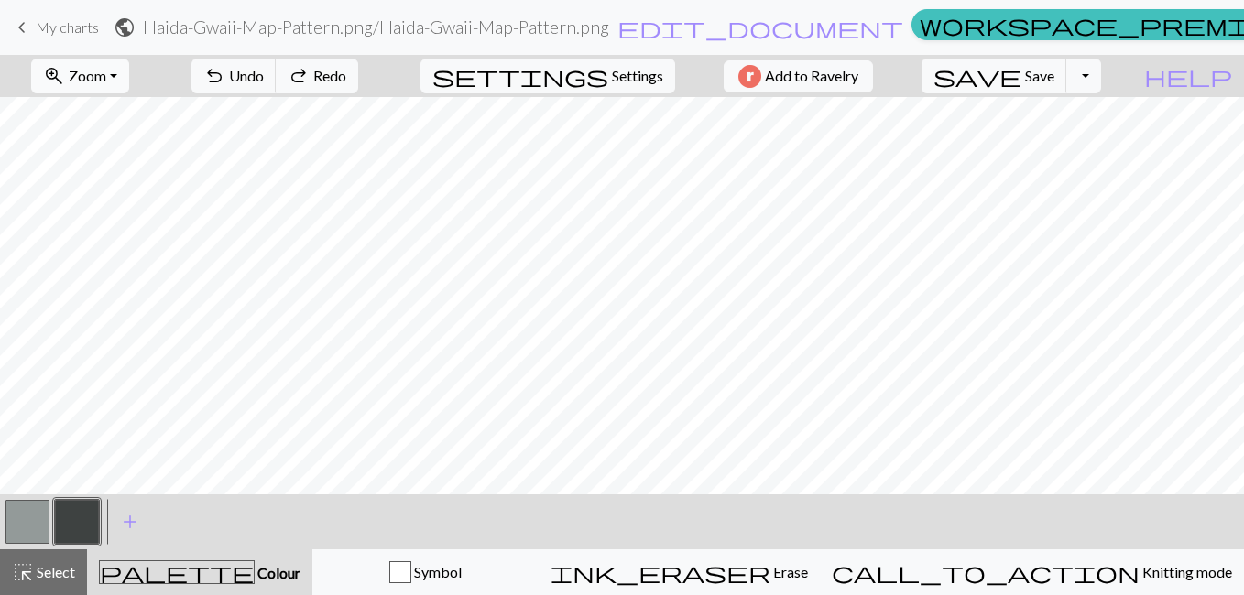
click at [106, 68] on span "Zoom" at bounding box center [88, 75] width 38 height 17
click at [111, 218] on button "50%" at bounding box center [104, 219] width 145 height 29
click at [21, 530] on button "button" at bounding box center [27, 522] width 44 height 44
click at [87, 508] on button "button" at bounding box center [77, 522] width 44 height 44
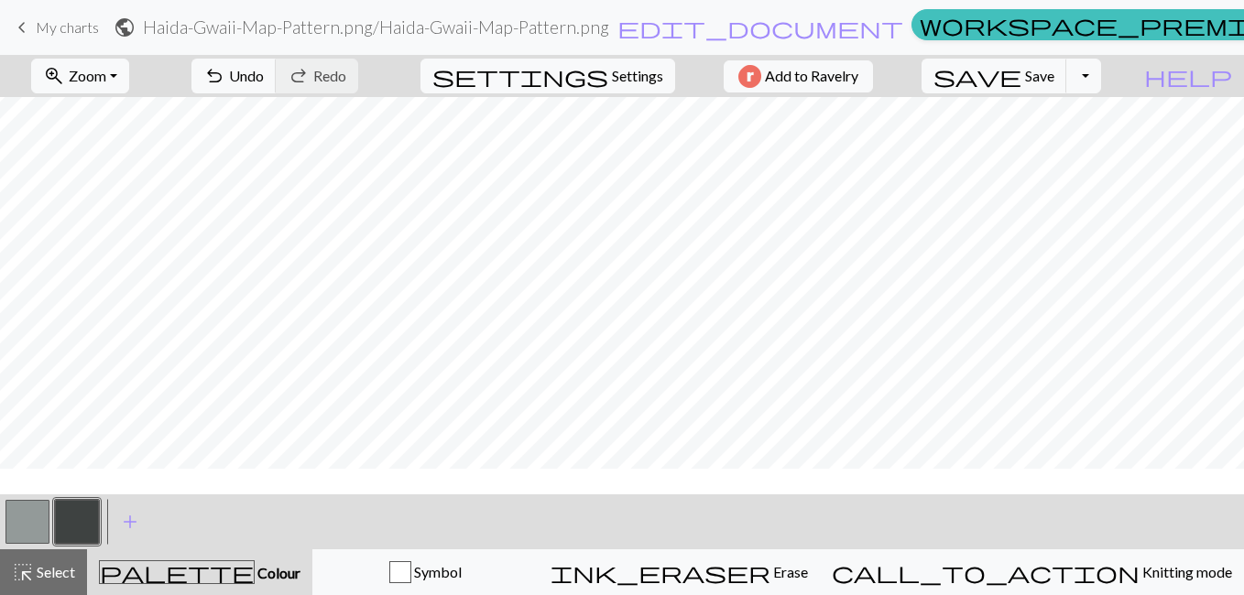
scroll to position [0, 0]
click at [38, 573] on span "Select" at bounding box center [54, 571] width 41 height 17
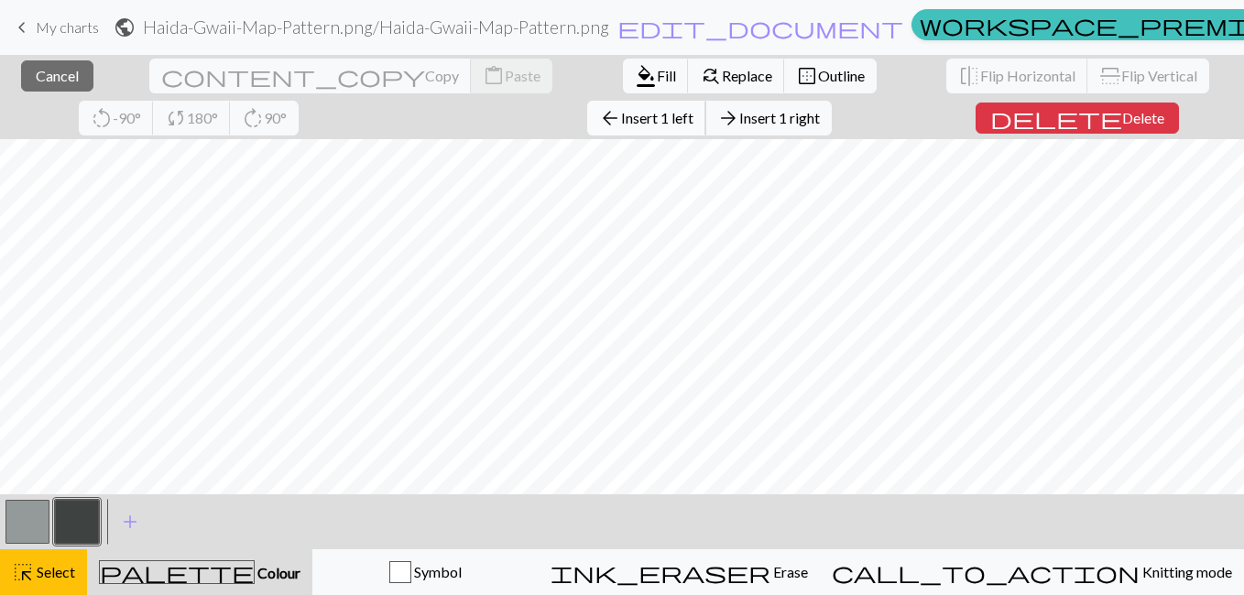
click at [621, 113] on span "Insert 1 left" at bounding box center [657, 117] width 72 height 17
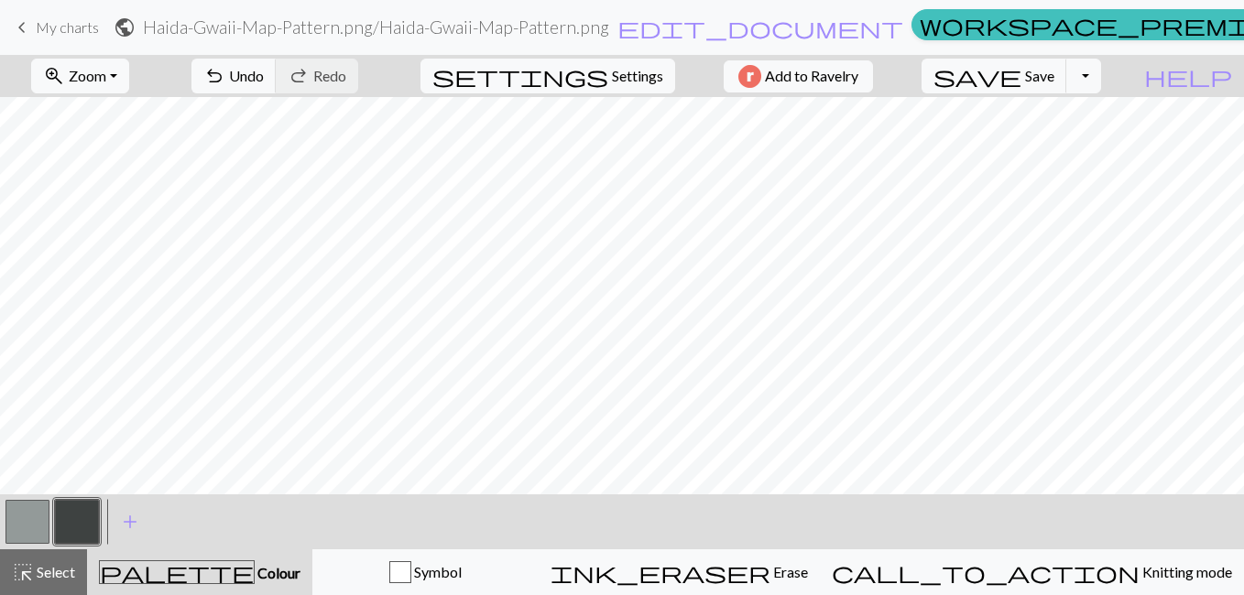
scroll to position [289, 0]
click at [60, 561] on button "highlight_alt Select Select" at bounding box center [43, 573] width 87 height 46
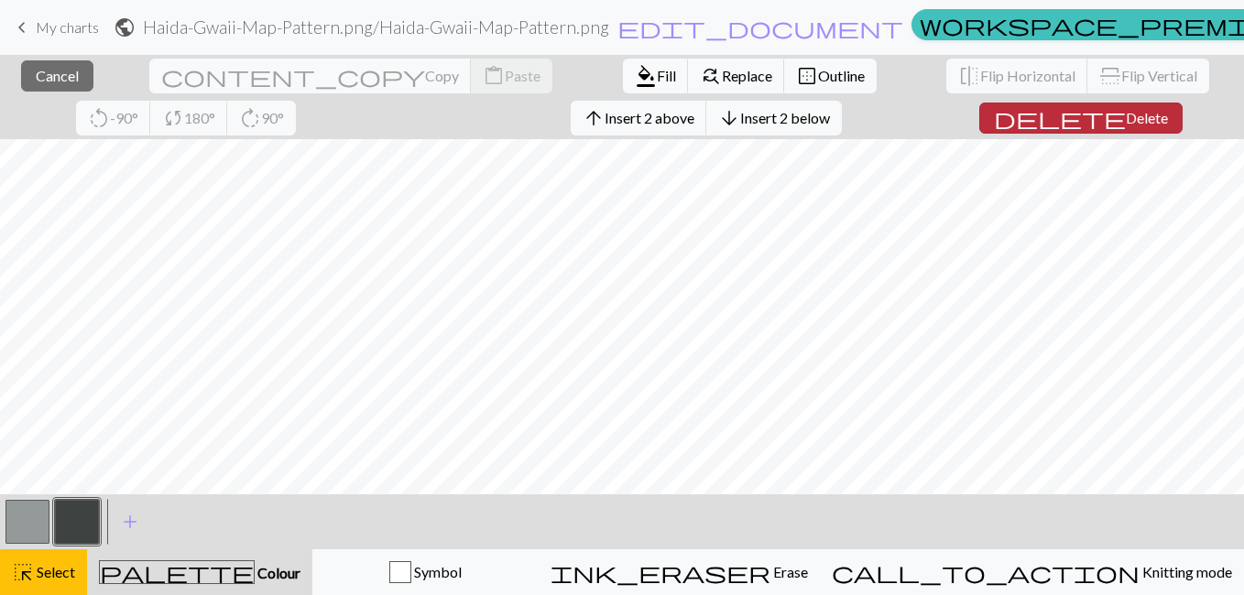
click at [1126, 116] on span "Delete" at bounding box center [1147, 117] width 42 height 17
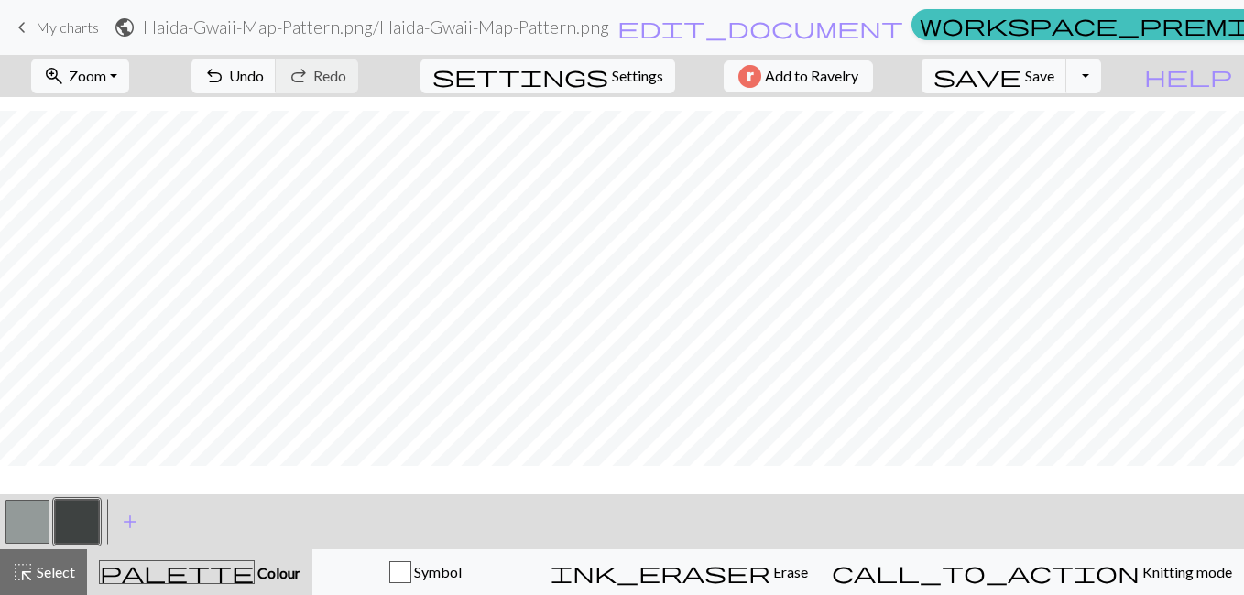
scroll to position [260, 0]
click at [37, 578] on span "Select" at bounding box center [54, 571] width 41 height 17
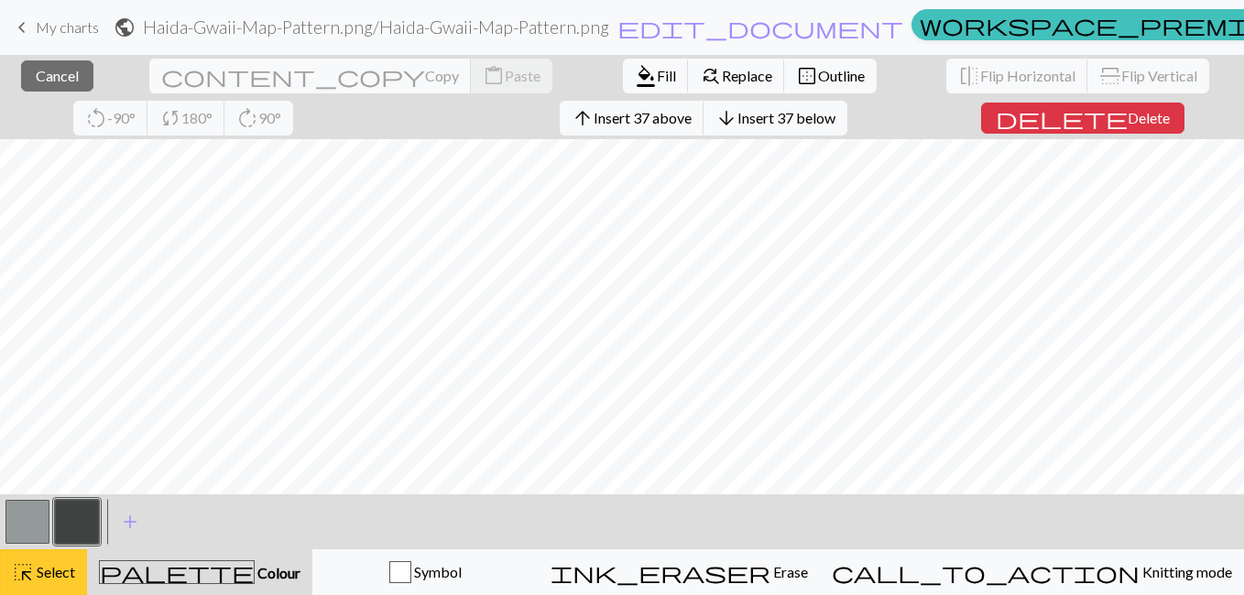
click at [52, 583] on div "highlight_alt Select Select" at bounding box center [43, 573] width 63 height 22
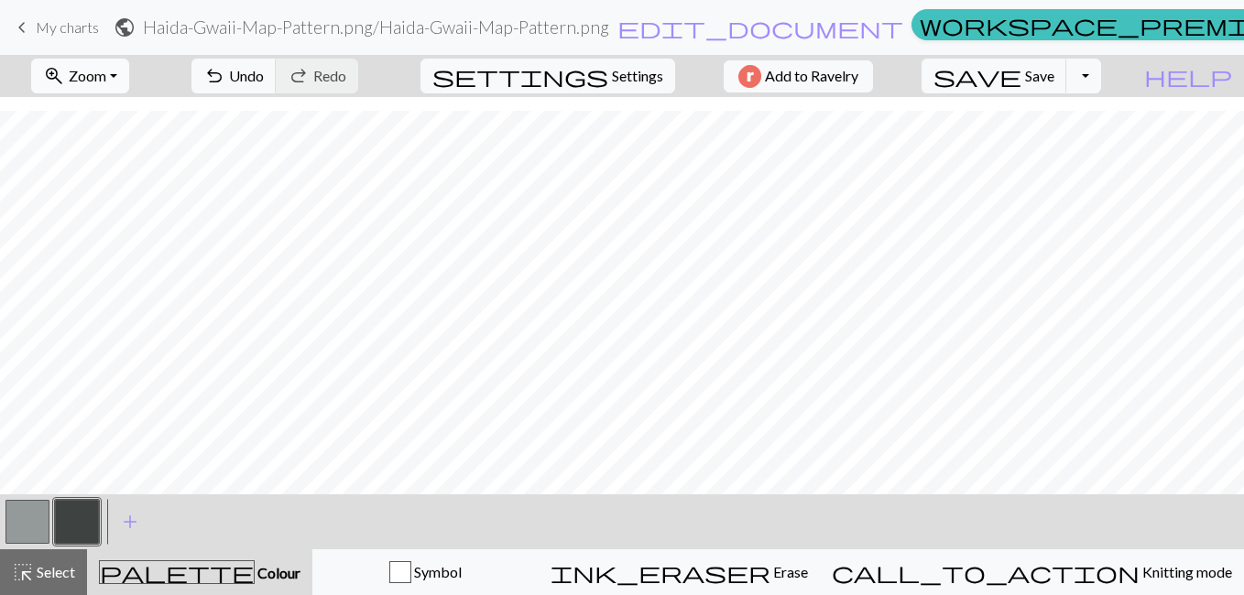
click at [106, 80] on span "Zoom" at bounding box center [88, 75] width 38 height 17
click at [91, 284] on button "150%" at bounding box center [104, 278] width 145 height 29
click at [38, 584] on button "highlight_alt Select Select" at bounding box center [43, 573] width 87 height 46
click at [65, 590] on button "highlight_alt Select Select" at bounding box center [43, 573] width 87 height 46
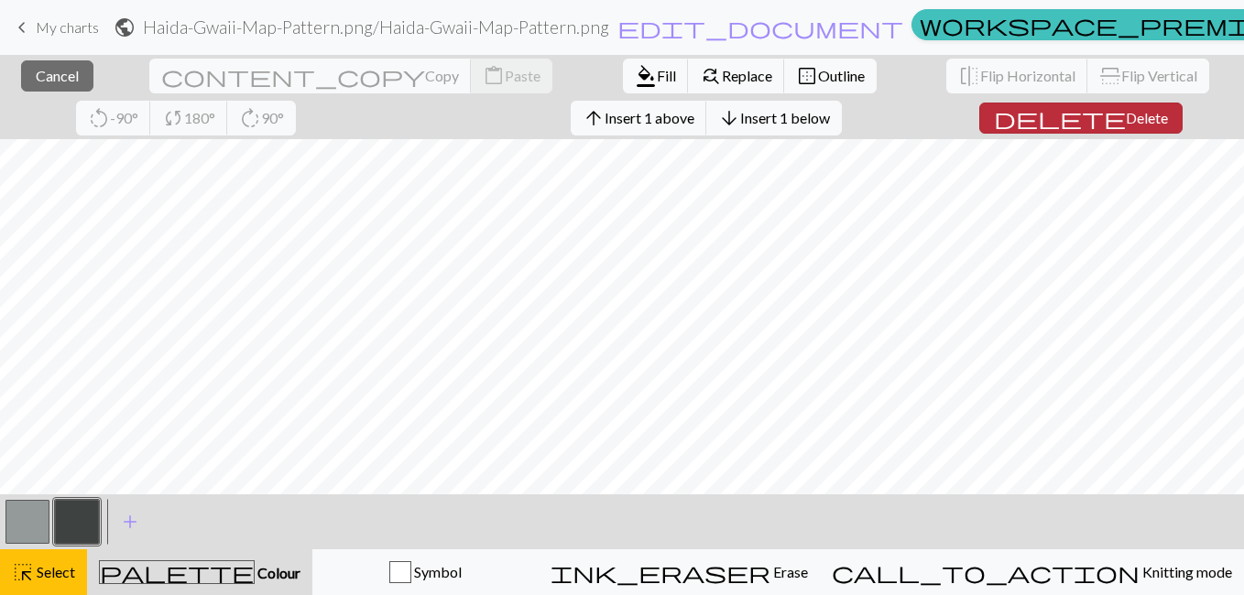
click at [1126, 124] on span "Delete" at bounding box center [1147, 117] width 42 height 17
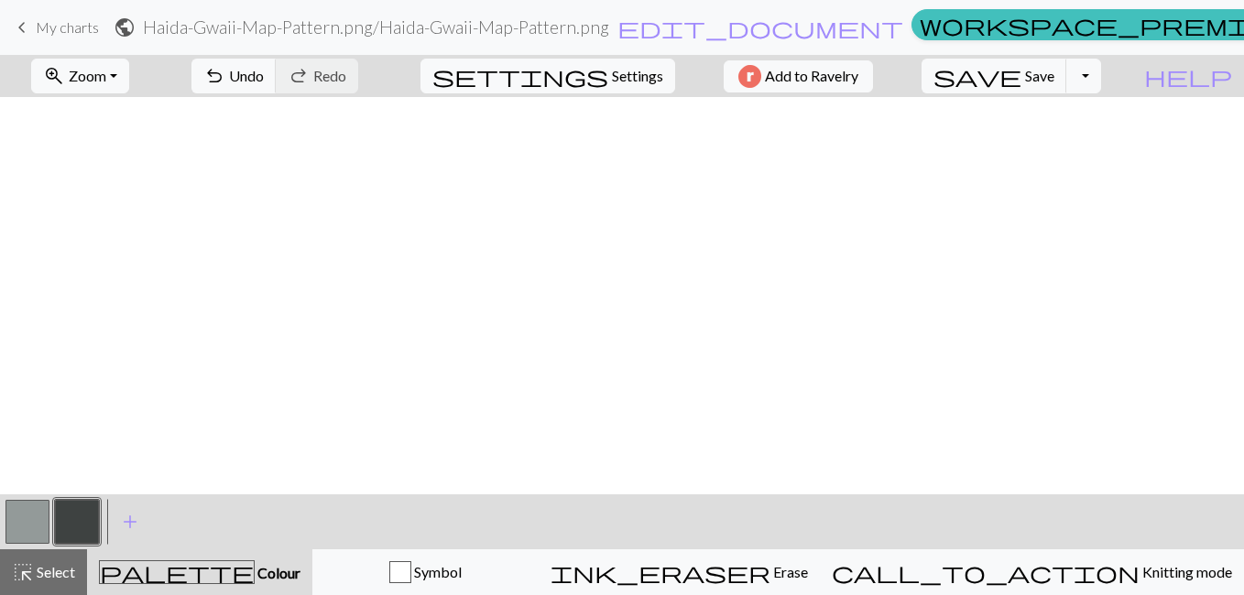
scroll to position [1415, 0]
click at [106, 81] on span "Zoom" at bounding box center [88, 75] width 38 height 17
click at [107, 220] on button "50%" at bounding box center [104, 219] width 145 height 29
click at [1101, 79] on button "Toggle Dropdown" at bounding box center [1083, 76] width 35 height 35
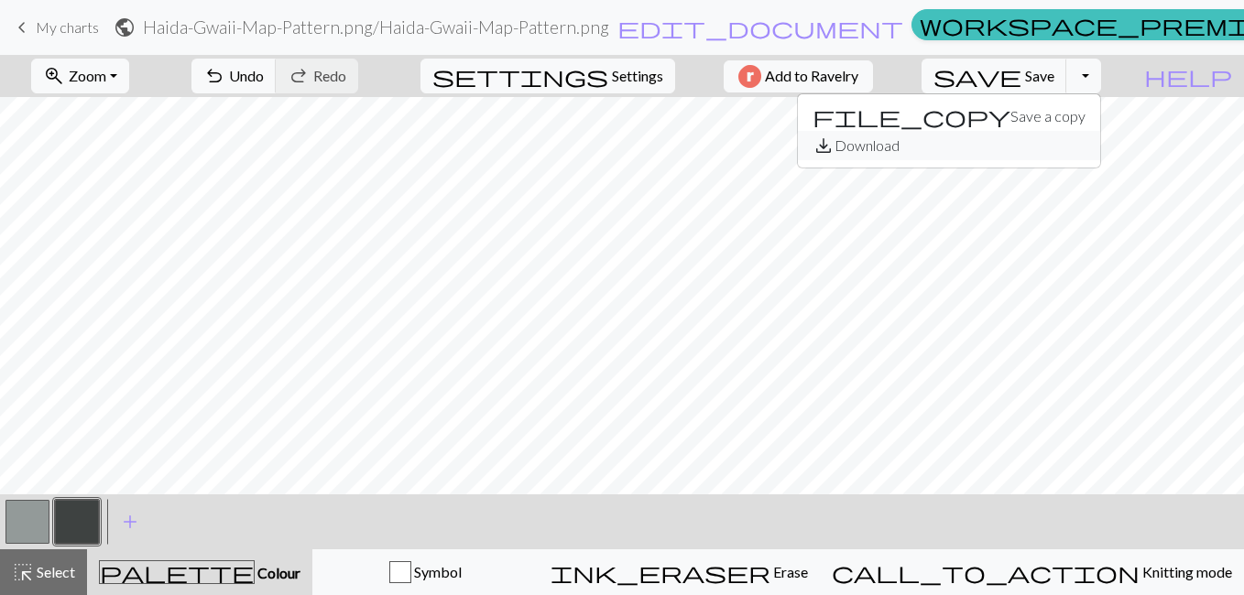
click at [1058, 152] on button "save_alt Download" at bounding box center [949, 145] width 302 height 29
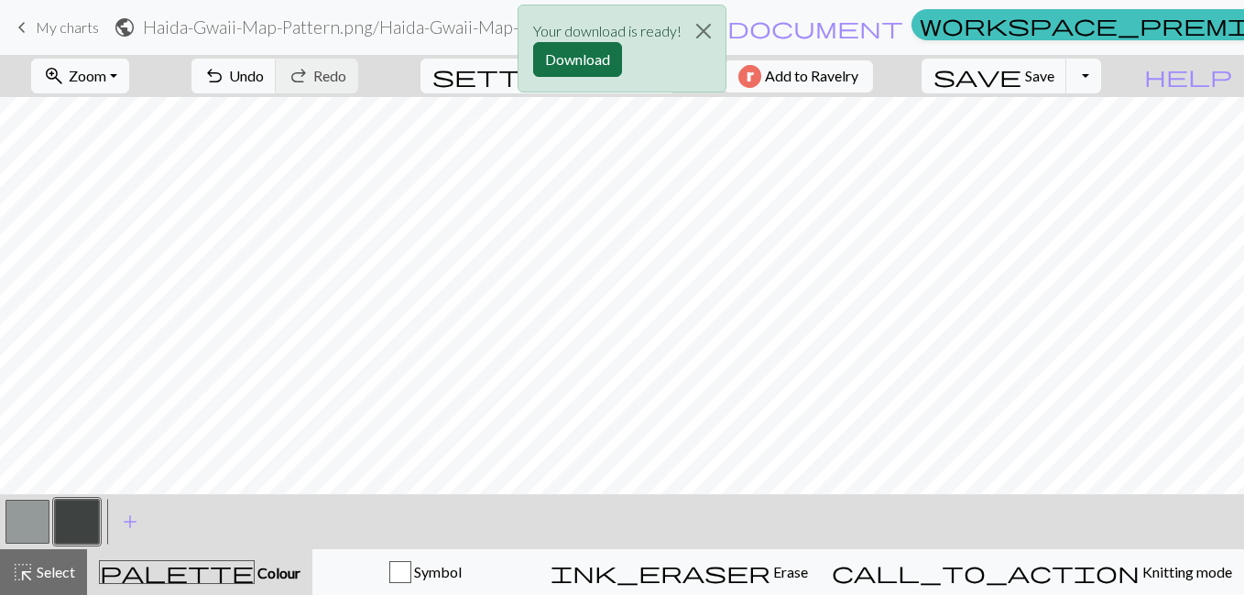
click at [584, 56] on button "Download" at bounding box center [577, 59] width 89 height 35
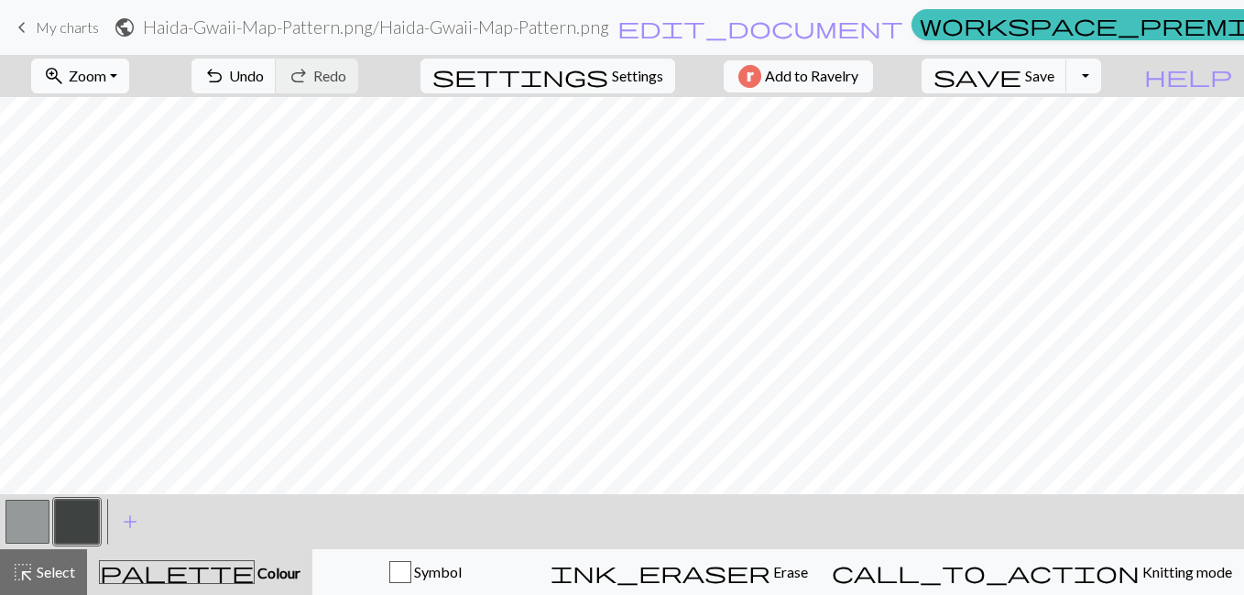
click at [129, 76] on button "zoom_in Zoom Zoom" at bounding box center [80, 76] width 98 height 35
click at [108, 300] on button "200%" at bounding box center [104, 307] width 145 height 29
click at [106, 74] on span "Zoom" at bounding box center [88, 75] width 38 height 17
click at [102, 273] on button "150%" at bounding box center [104, 278] width 145 height 29
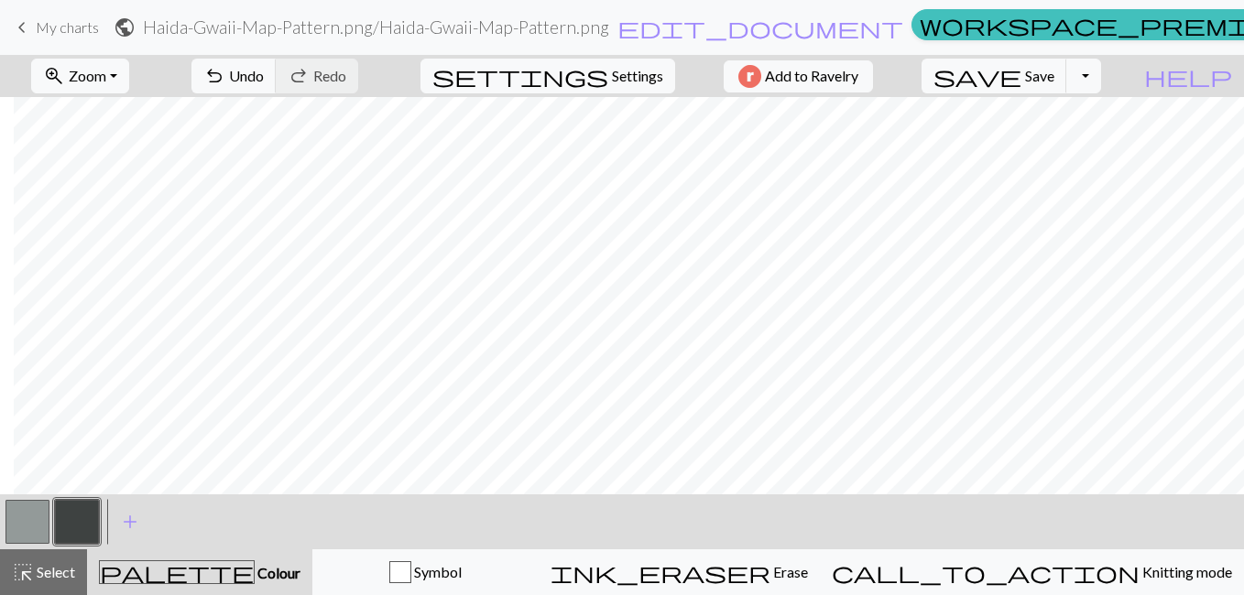
scroll to position [300, 14]
click at [106, 76] on span "Zoom" at bounding box center [88, 75] width 38 height 17
click at [109, 214] on button "50%" at bounding box center [104, 219] width 145 height 29
click at [129, 73] on button "zoom_in Zoom Zoom" at bounding box center [80, 76] width 98 height 35
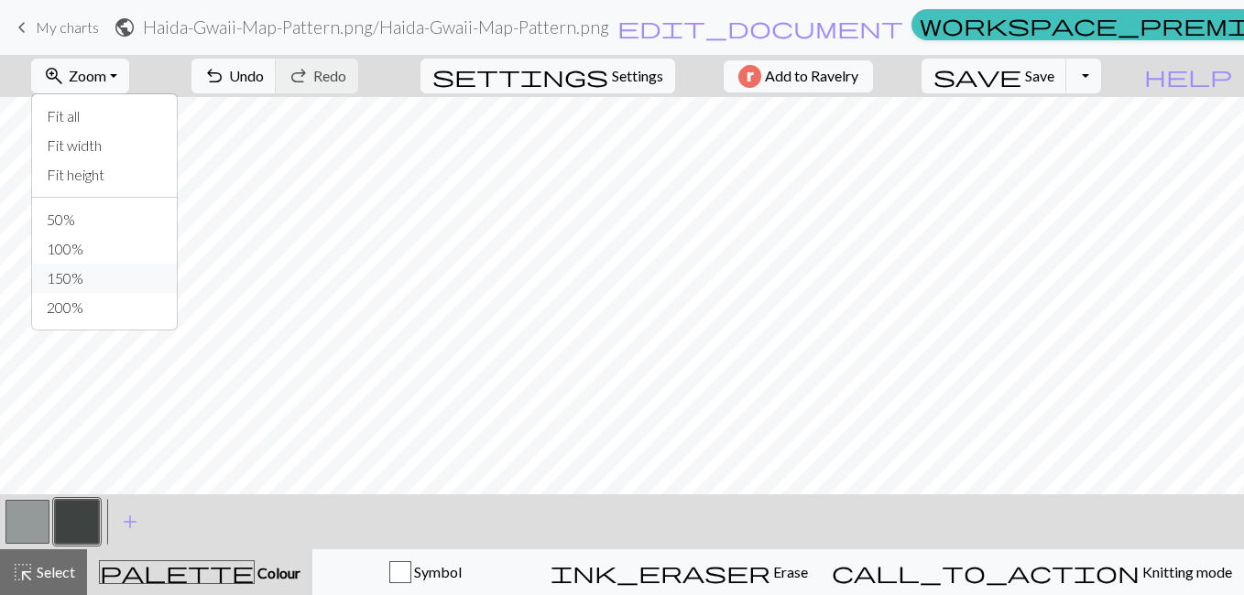
click at [109, 275] on button "150%" at bounding box center [104, 278] width 145 height 29
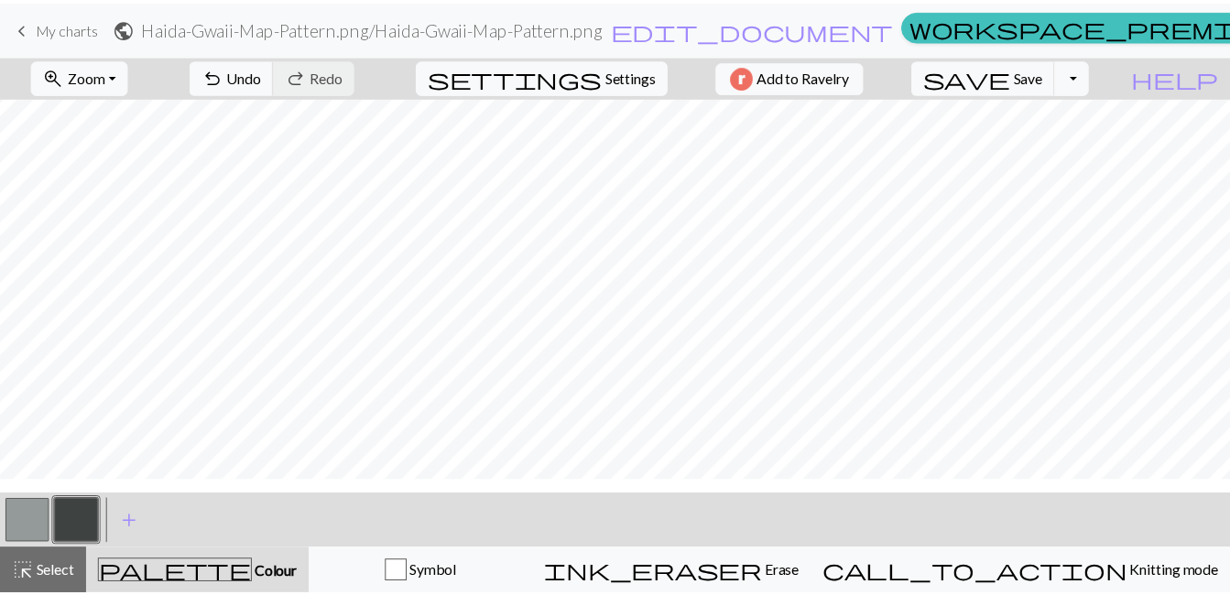
scroll to position [0, 0]
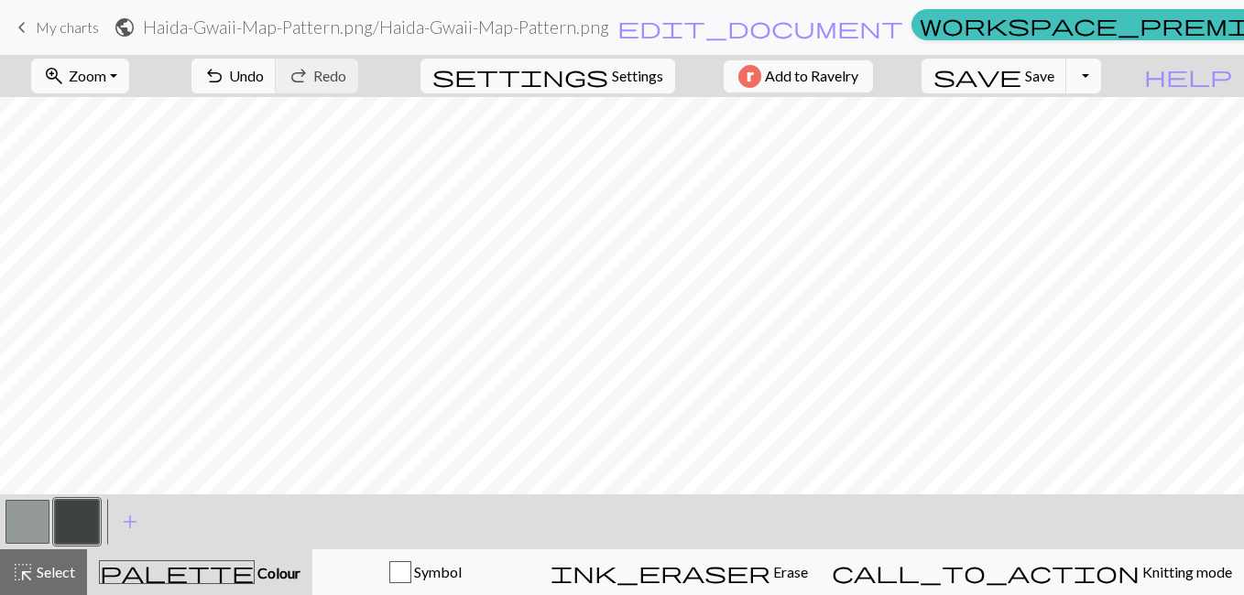
click at [1101, 90] on button "Toggle Dropdown" at bounding box center [1083, 76] width 35 height 35
click at [1069, 139] on button "save_alt Download" at bounding box center [949, 145] width 302 height 29
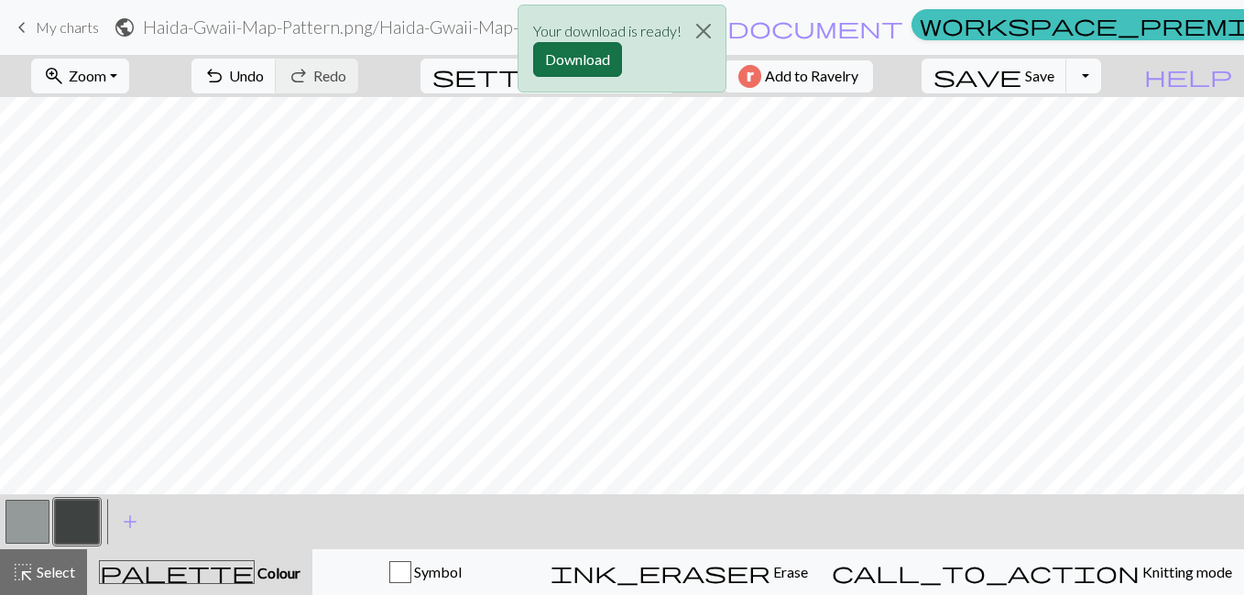
click at [598, 63] on button "Download" at bounding box center [577, 59] width 89 height 35
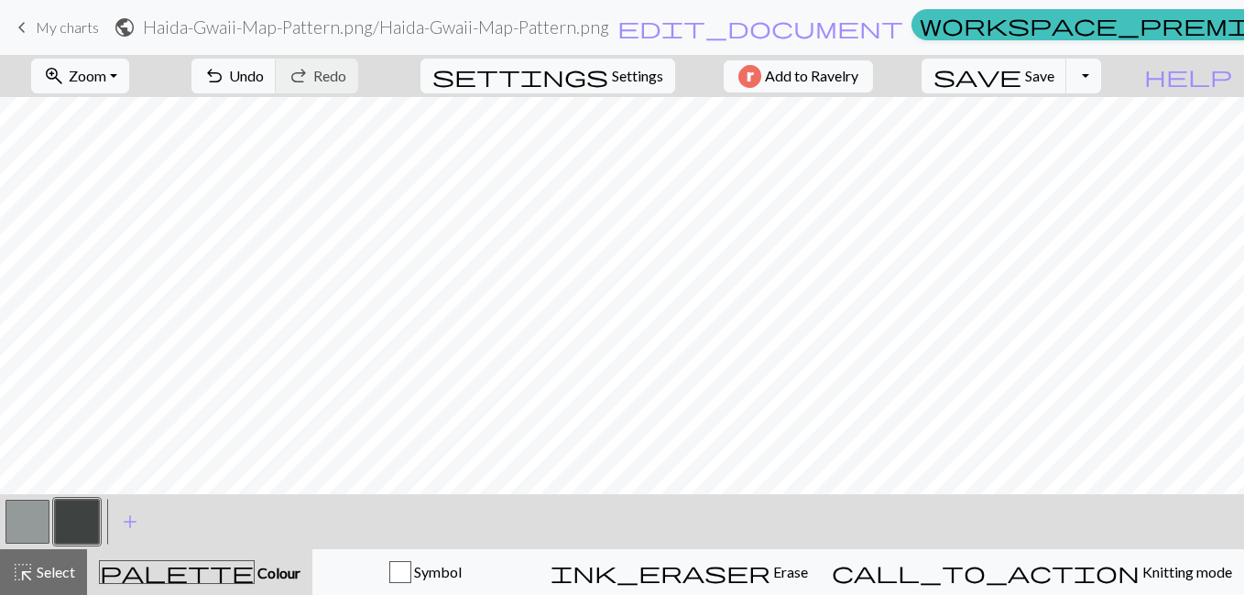
click at [53, 30] on span "My charts" at bounding box center [67, 26] width 63 height 17
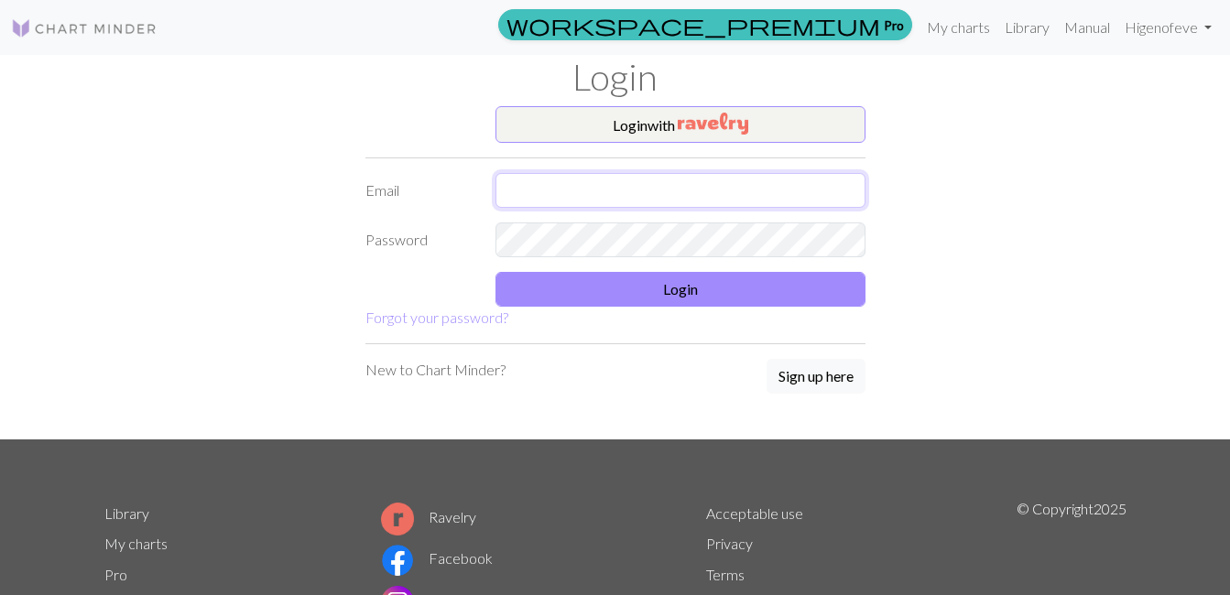
click at [554, 191] on input "text" at bounding box center [681, 190] width 370 height 35
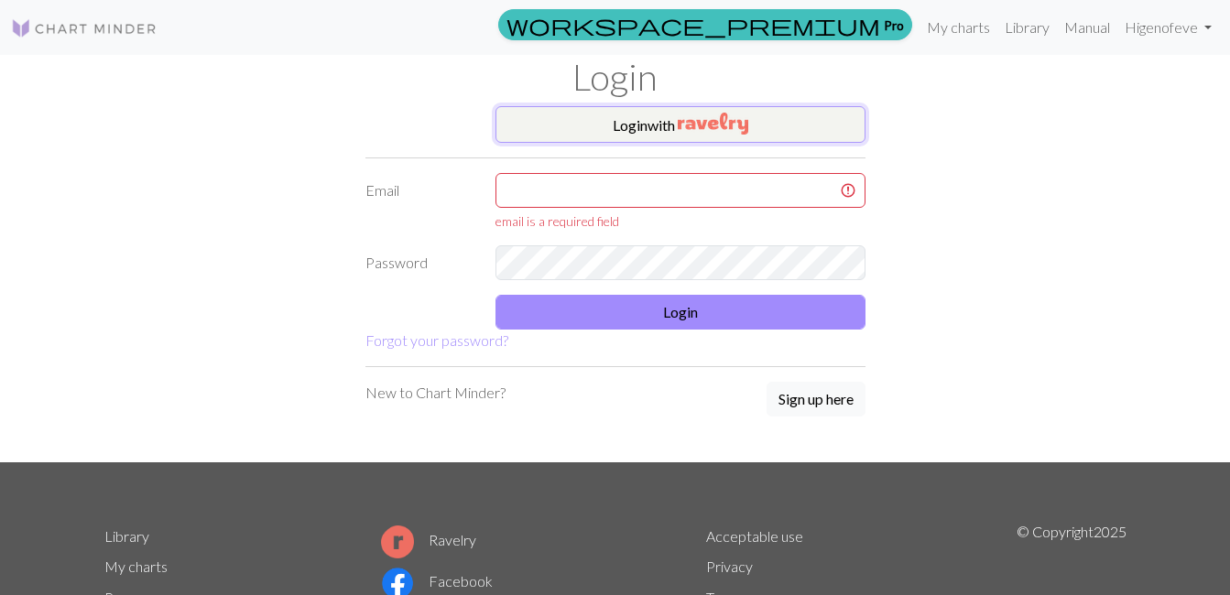
click at [590, 124] on button "Login with" at bounding box center [681, 124] width 370 height 37
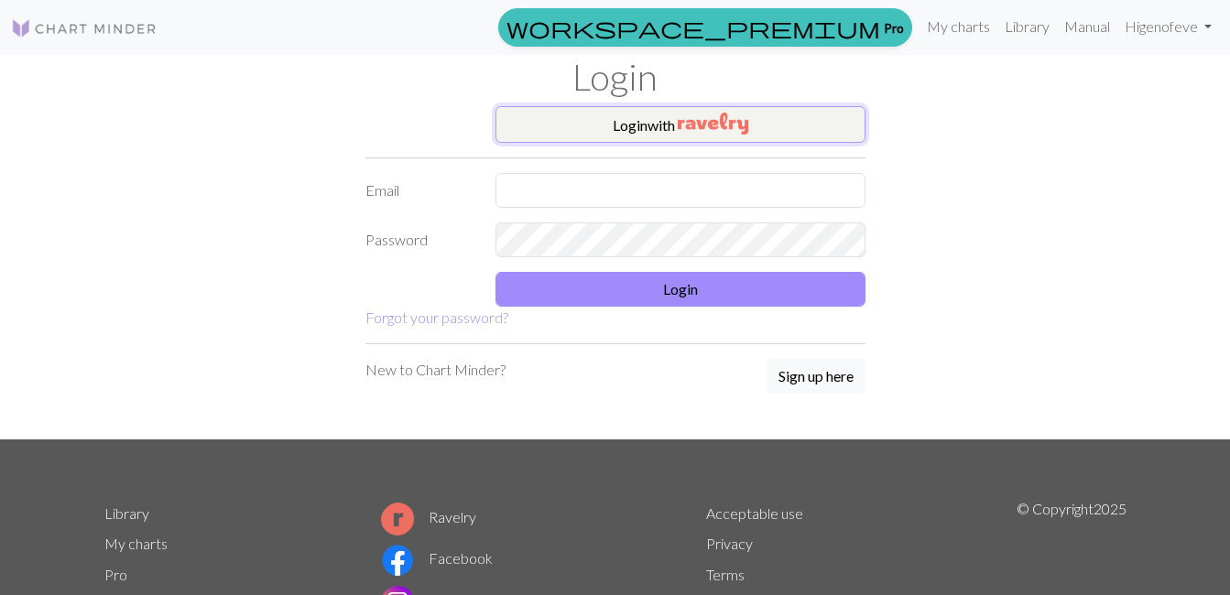
click at [570, 124] on button "Login with" at bounding box center [681, 124] width 370 height 37
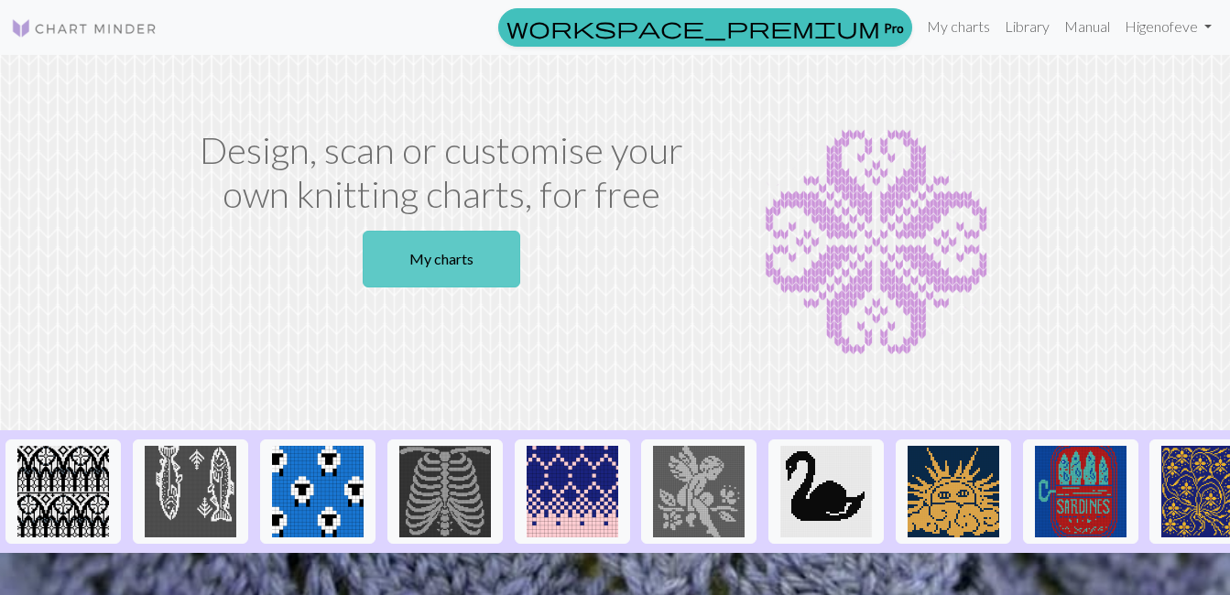
click at [486, 266] on link "My charts" at bounding box center [442, 259] width 158 height 57
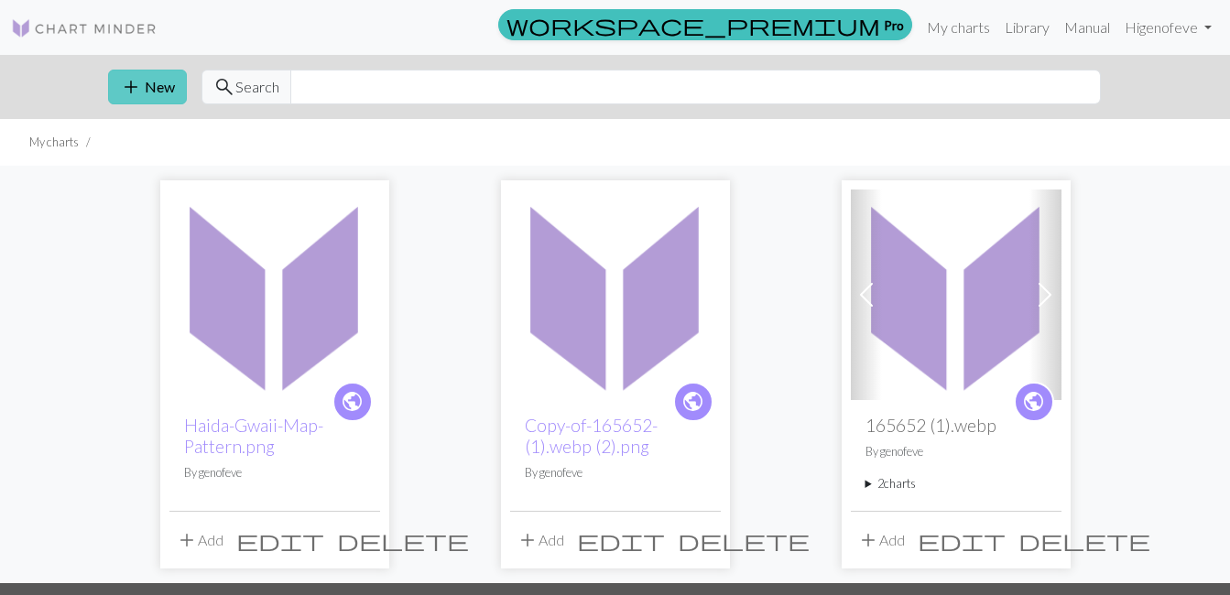
click at [159, 75] on button "add New" at bounding box center [147, 87] width 79 height 35
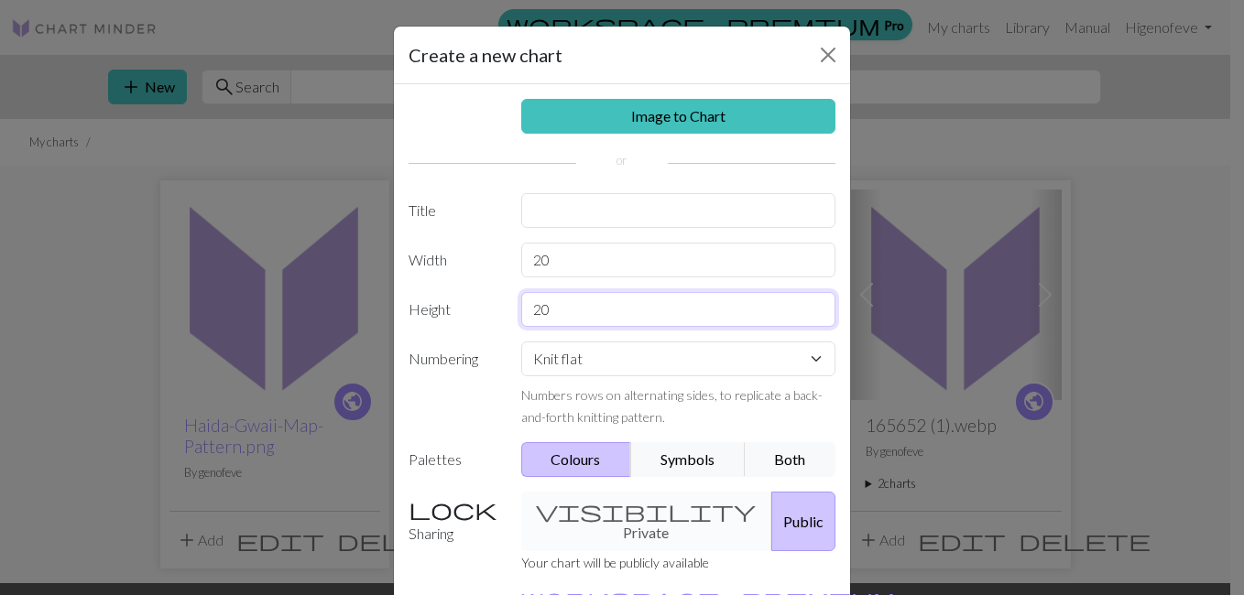
click at [552, 309] on input "20" at bounding box center [678, 309] width 315 height 35
type input "26"
click at [555, 207] on input "text" at bounding box center [678, 210] width 315 height 35
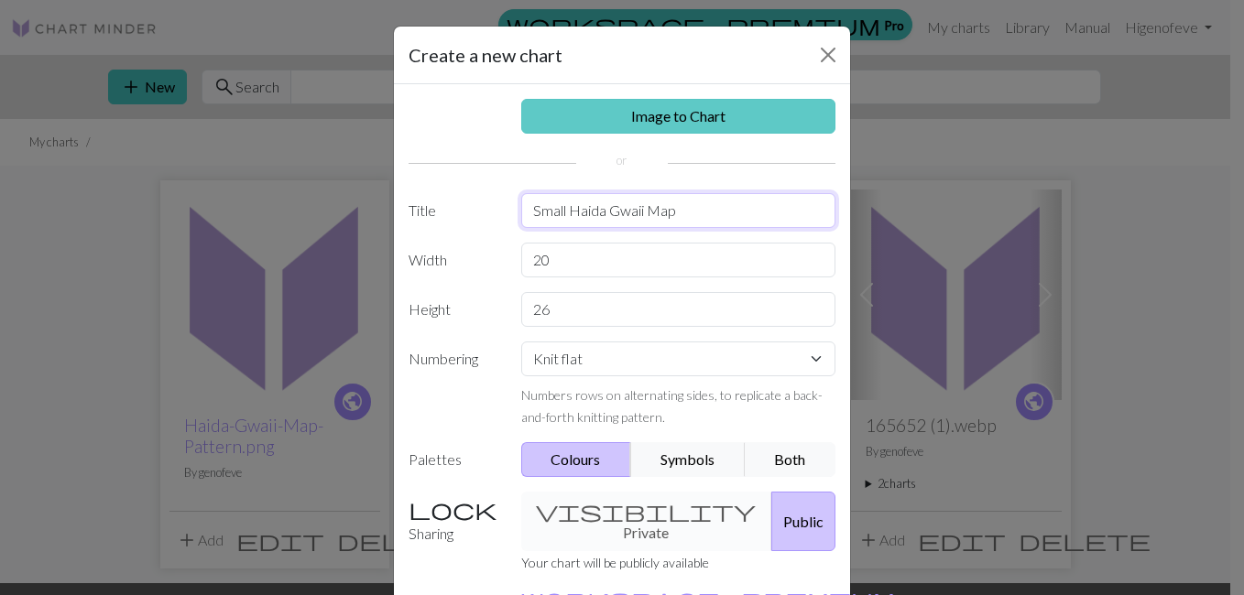
type input "Small Haida Gwaii Map"
click at [696, 113] on link "Image to Chart" at bounding box center [678, 116] width 315 height 35
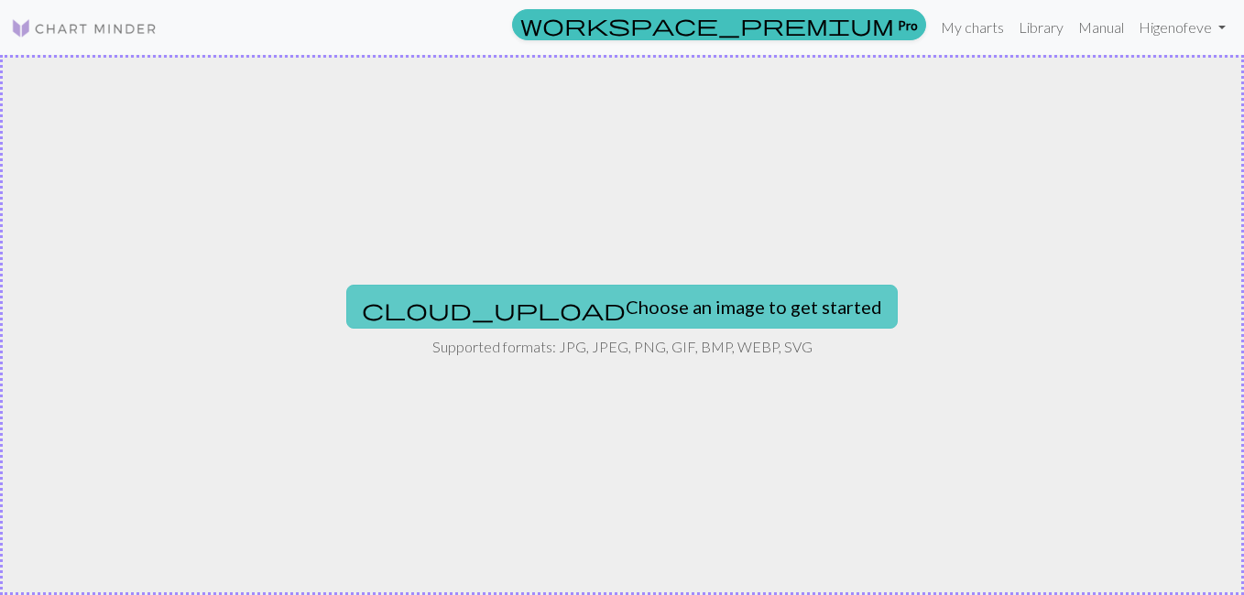
click at [598, 313] on button "cloud_upload Choose an image to get started" at bounding box center [622, 307] width 552 height 44
type input "C:\fakepath\165652 (1).webp"
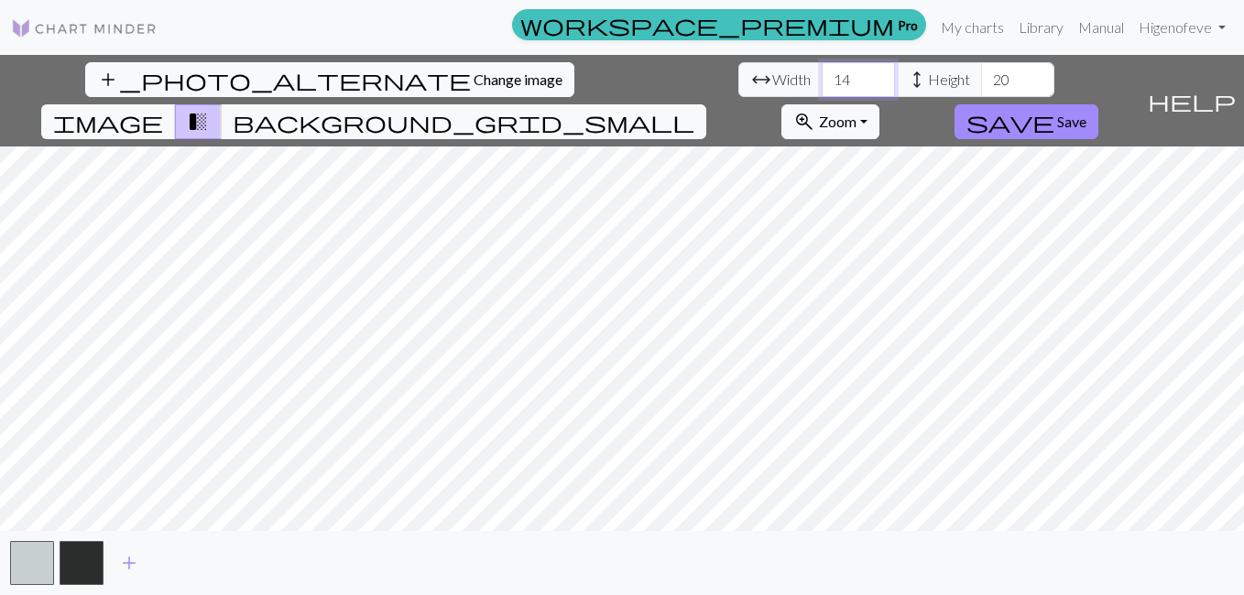
click at [822, 76] on input "14" at bounding box center [858, 79] width 73 height 35
type input "1"
type input "20"
type input "26"
click at [1087, 113] on span "Save" at bounding box center [1071, 121] width 29 height 17
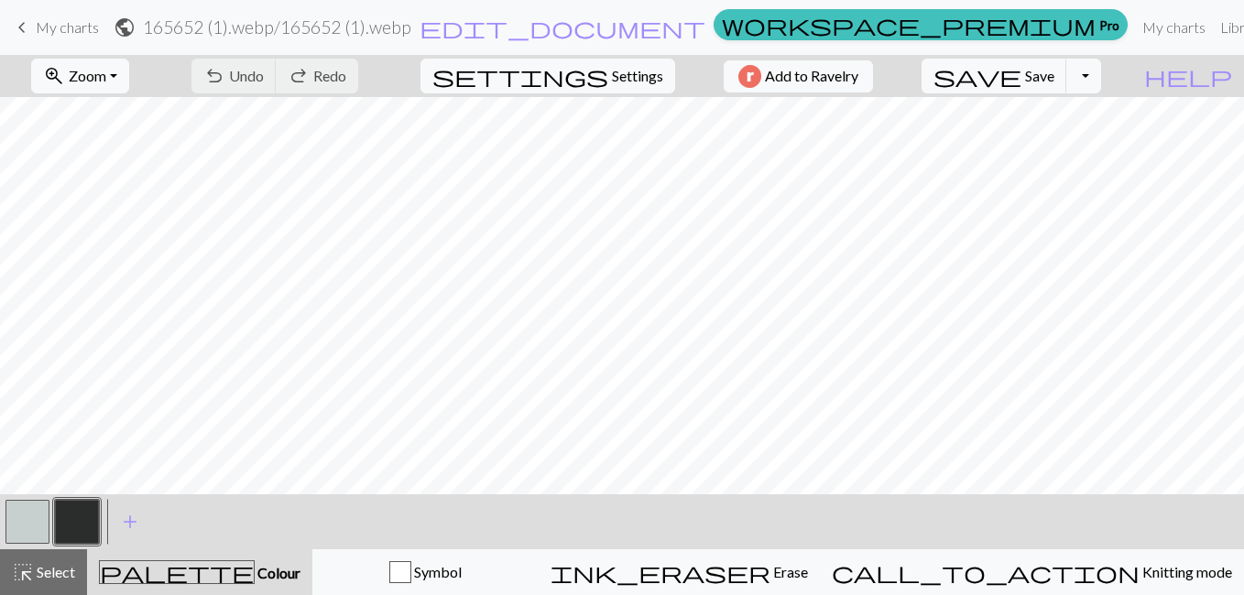
click at [12, 514] on button "button" at bounding box center [27, 522] width 44 height 44
click at [88, 513] on button "button" at bounding box center [77, 522] width 44 height 44
click at [36, 525] on button "button" at bounding box center [27, 522] width 44 height 44
click at [129, 72] on button "zoom_in Zoom Zoom" at bounding box center [80, 76] width 98 height 35
click at [111, 214] on button "50%" at bounding box center [104, 219] width 145 height 29
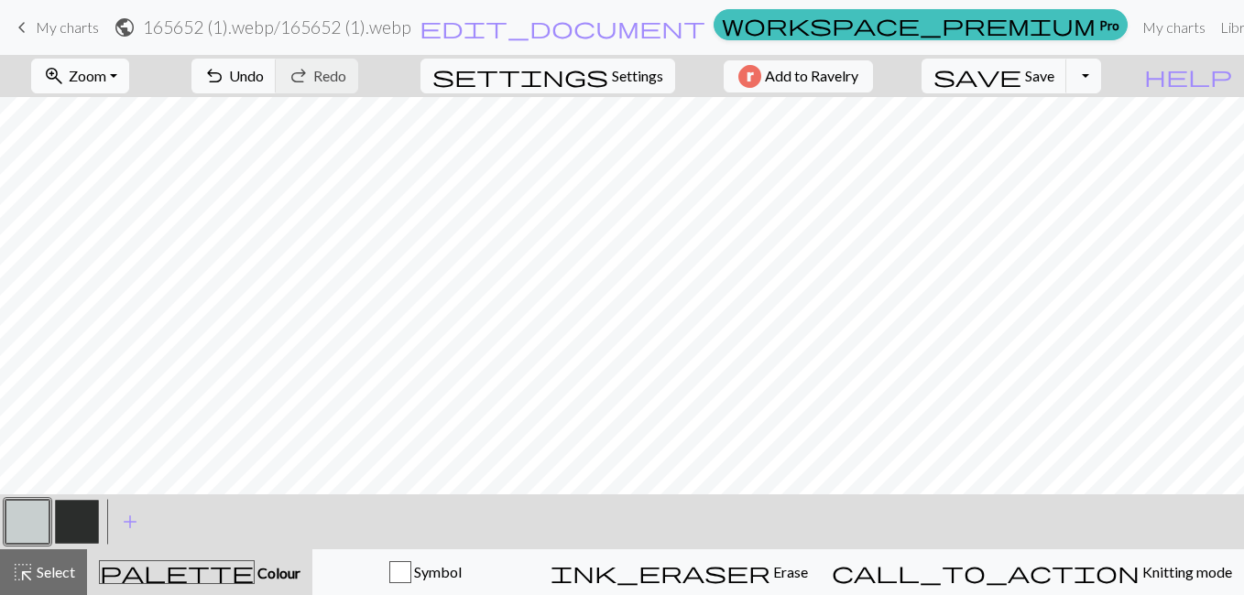
click at [129, 70] on button "zoom_in Zoom Zoom" at bounding box center [80, 76] width 98 height 35
click at [99, 286] on button "150%" at bounding box center [104, 278] width 145 height 29
click at [129, 87] on button "zoom_in Zoom Zoom" at bounding box center [80, 76] width 98 height 35
click at [104, 225] on button "50%" at bounding box center [104, 219] width 145 height 29
